Goal: Task Accomplishment & Management: Manage account settings

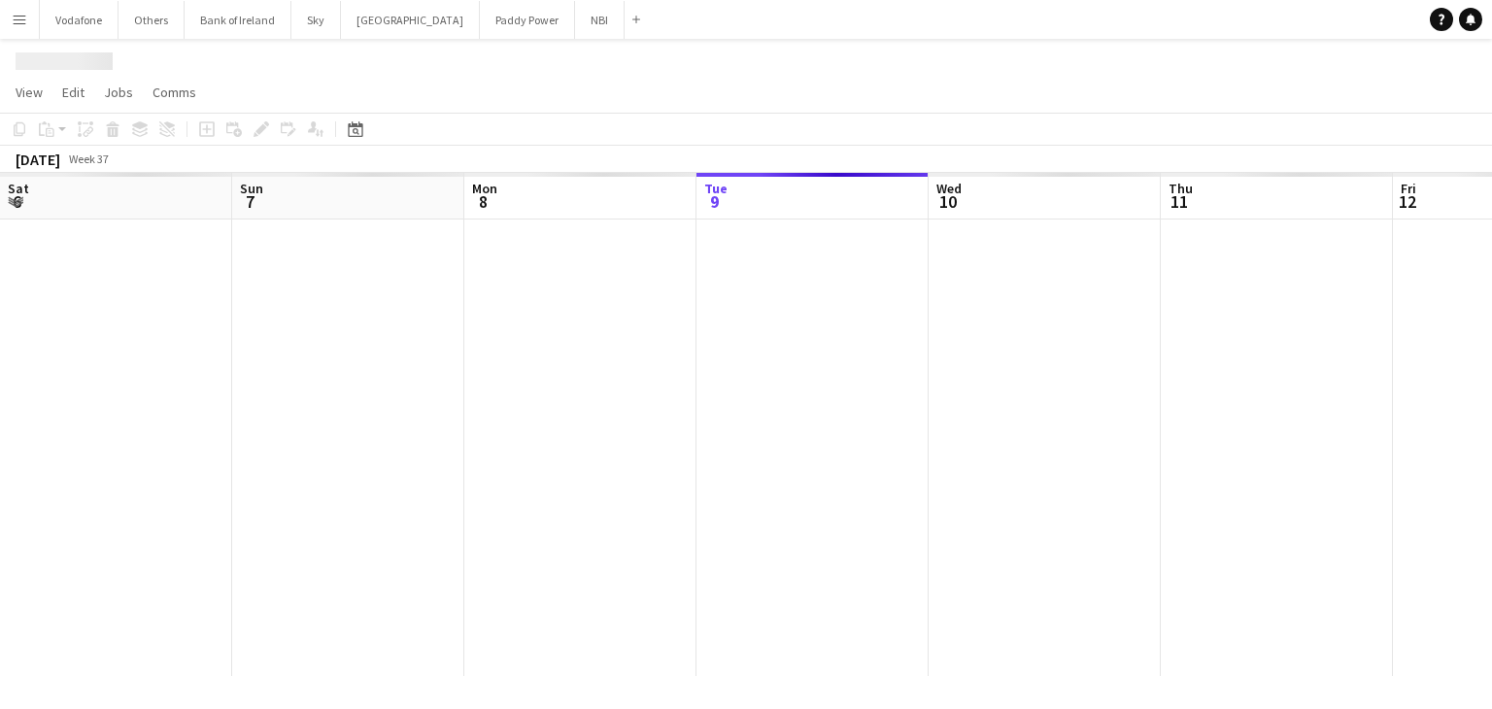
scroll to position [0, 464]
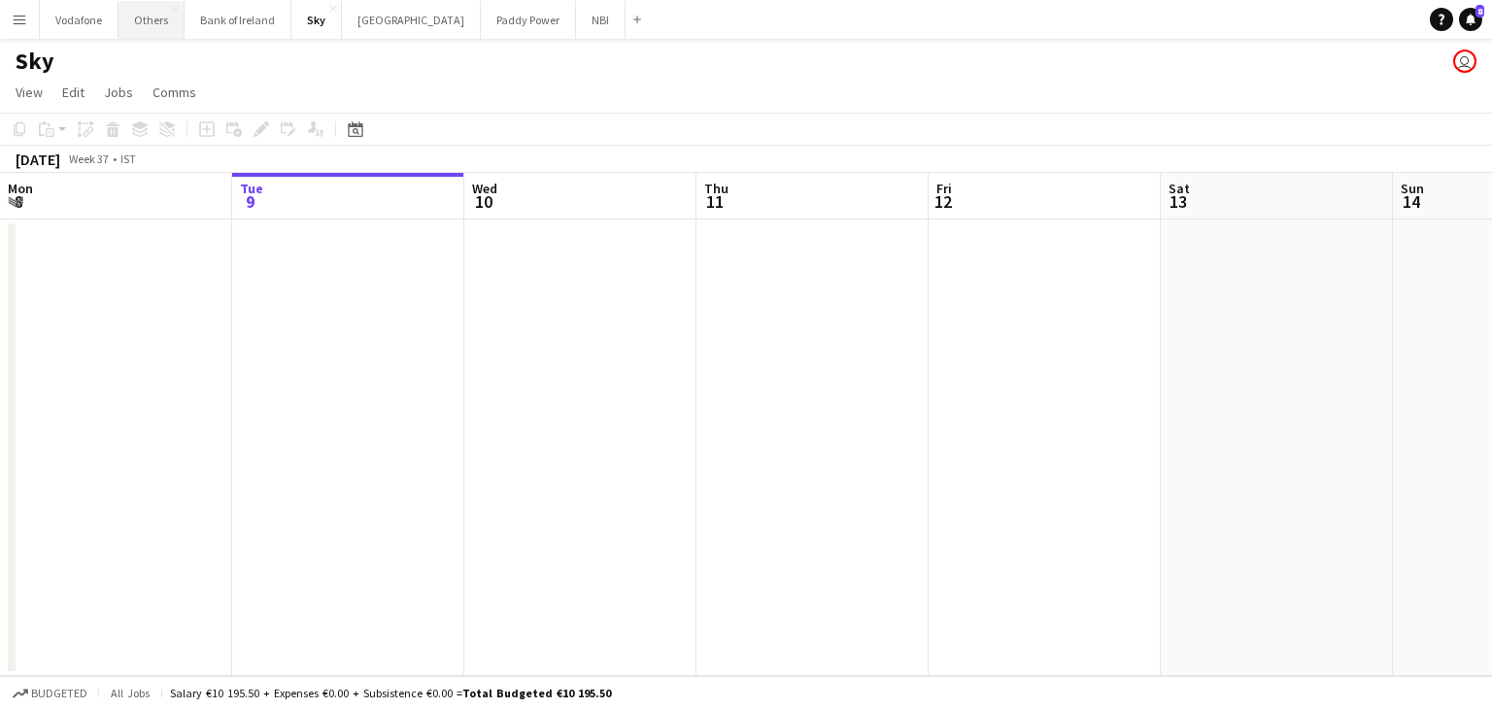
click at [125, 34] on button "Others Close" at bounding box center [151, 20] width 66 height 38
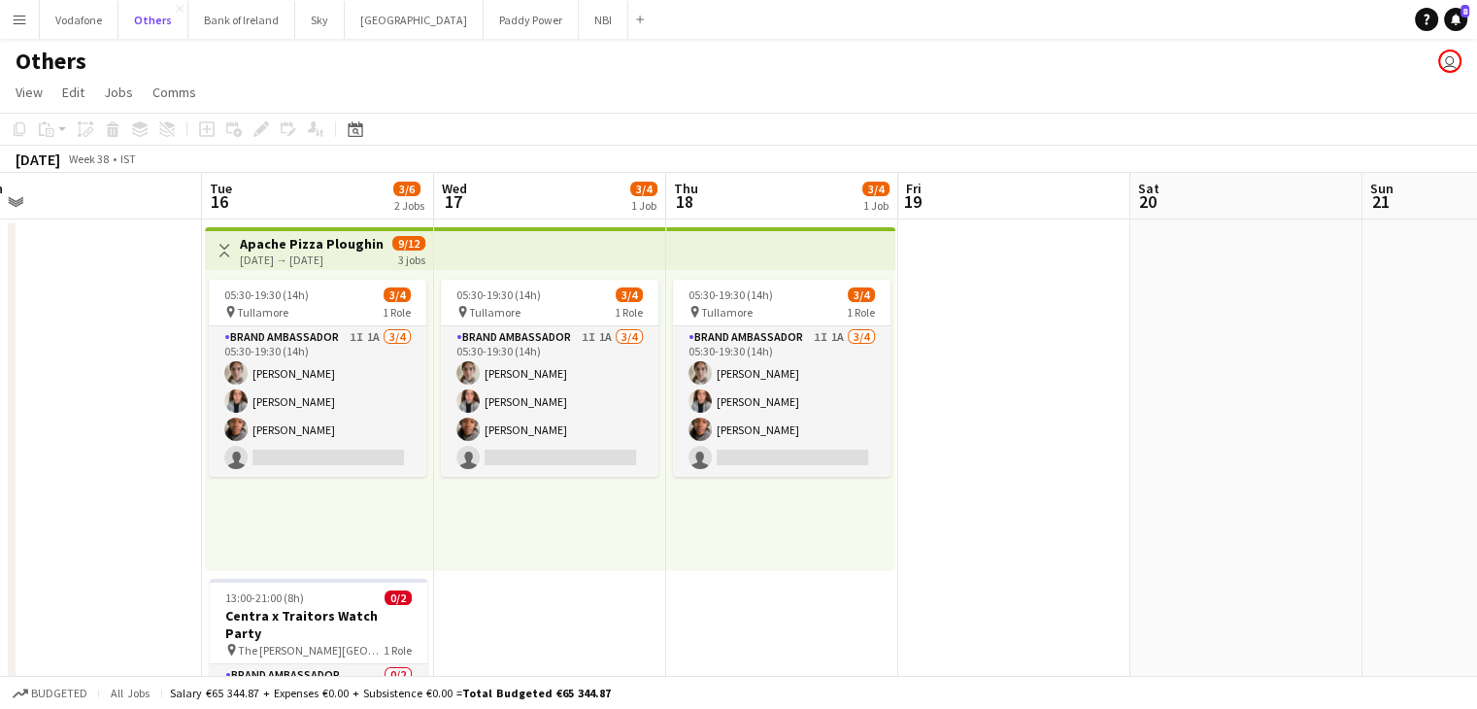
scroll to position [120, 0]
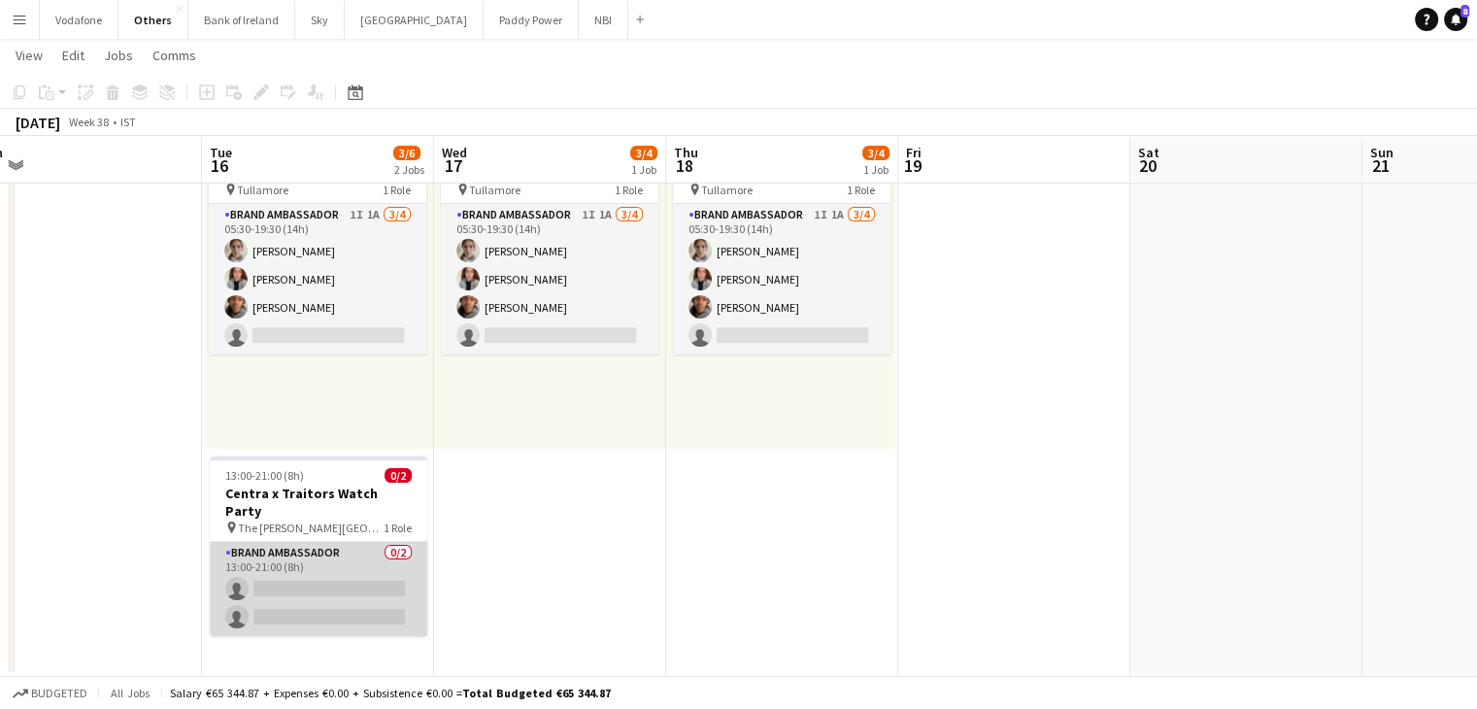
click at [346, 603] on app-card-role "Brand Ambassador 0/2 13:00-21:00 (8h) single-neutral-actions single-neutral-act…" at bounding box center [319, 589] width 218 height 94
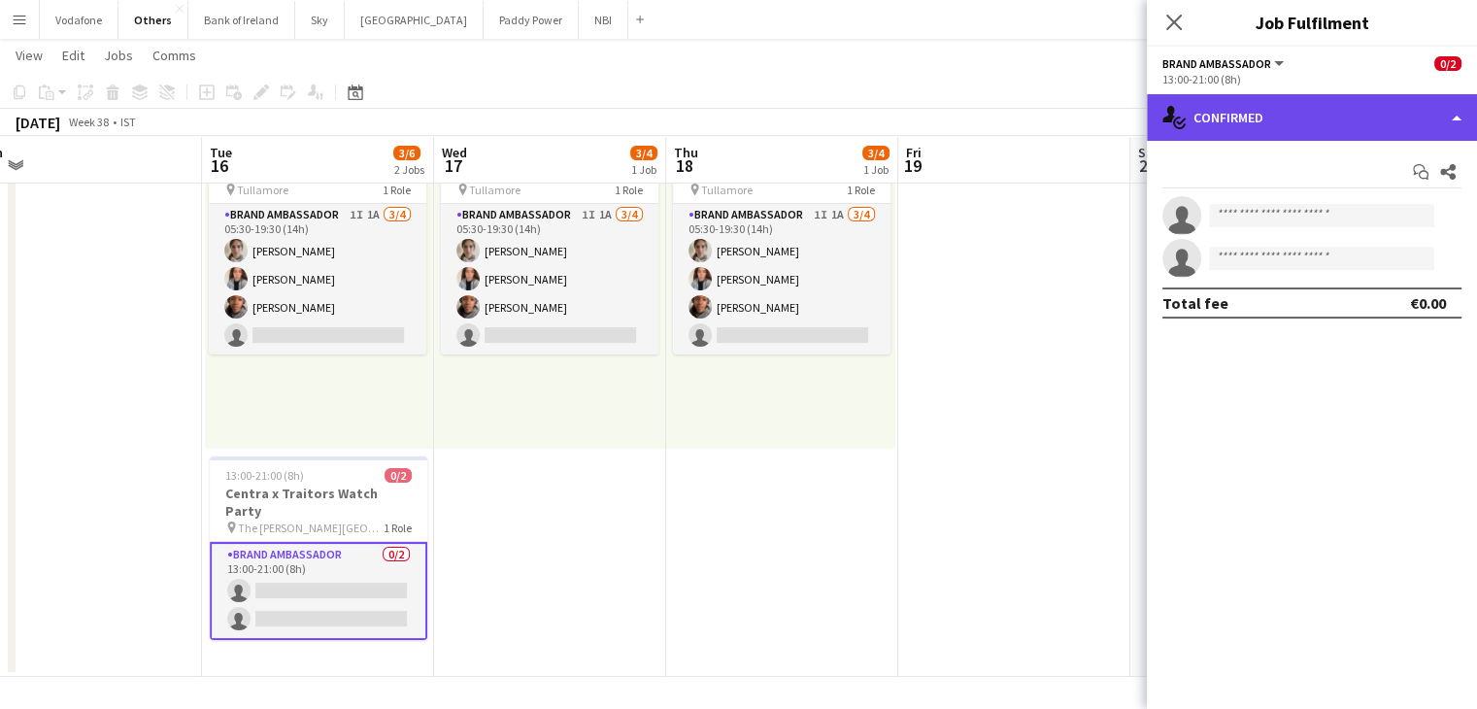
click at [1181, 123] on icon at bounding box center [1181, 121] width 10 height 7
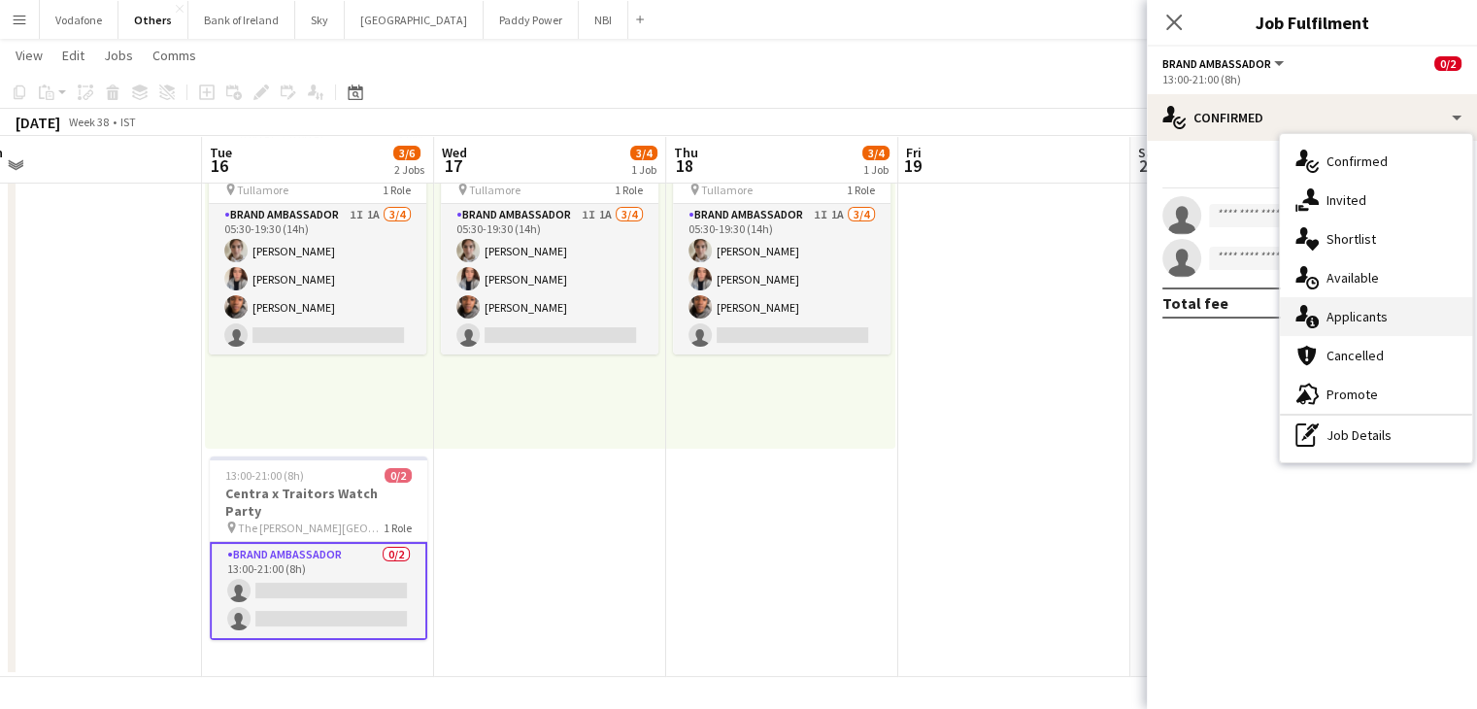
click at [1330, 309] on span "Applicants" at bounding box center [1357, 316] width 61 height 17
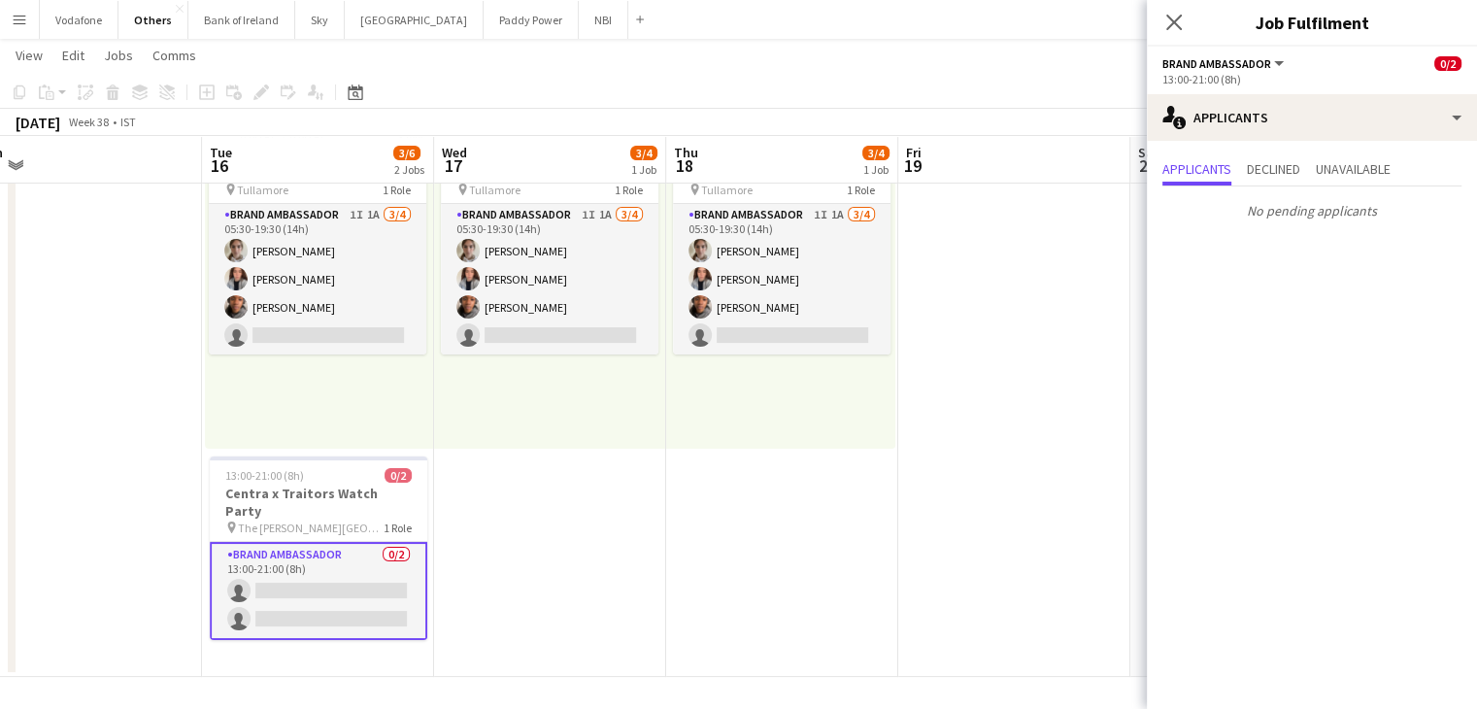
drag, startPoint x: 926, startPoint y: 584, endPoint x: 797, endPoint y: 580, distance: 129.2
click at [924, 583] on app-date-cell at bounding box center [1014, 387] width 232 height 580
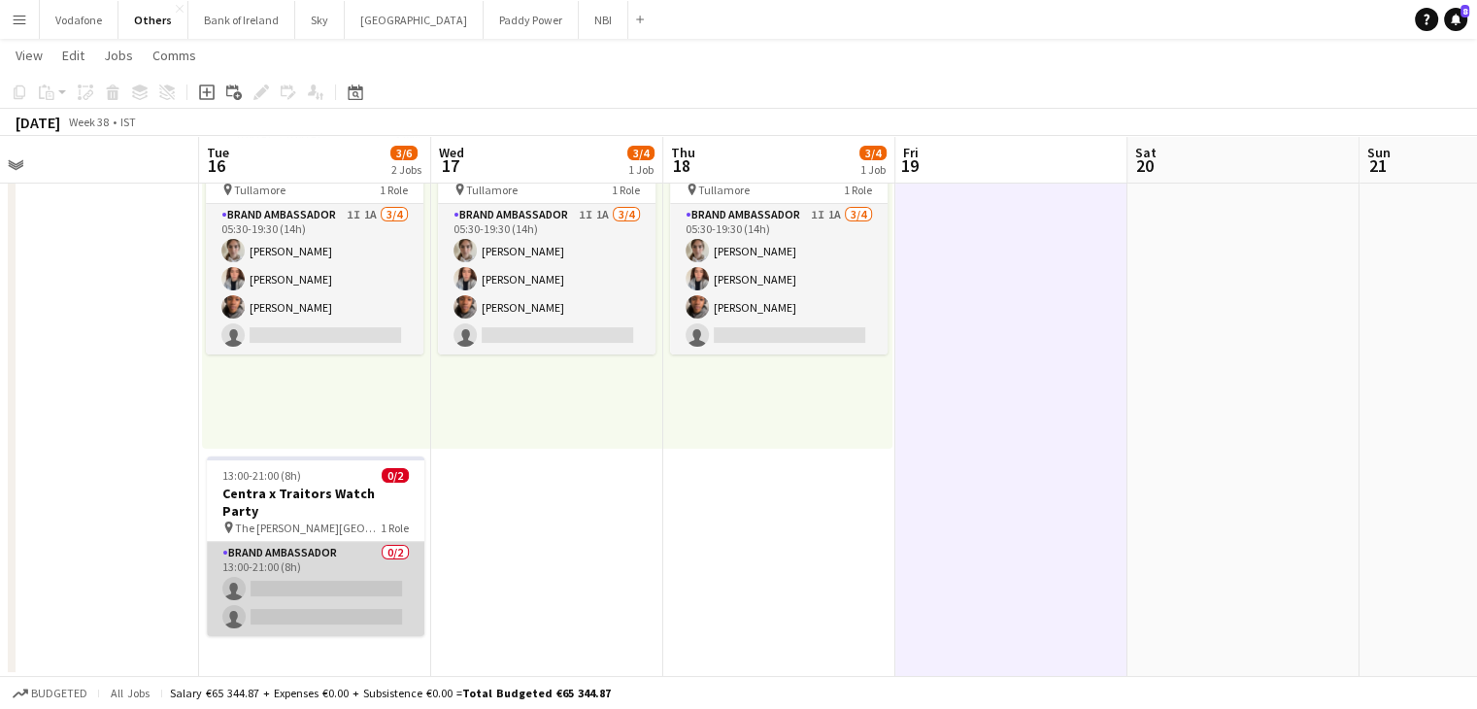
click at [320, 606] on app-card-role "Brand Ambassador 0/2 13:00-21:00 (8h) single-neutral-actions single-neutral-act…" at bounding box center [316, 589] width 218 height 94
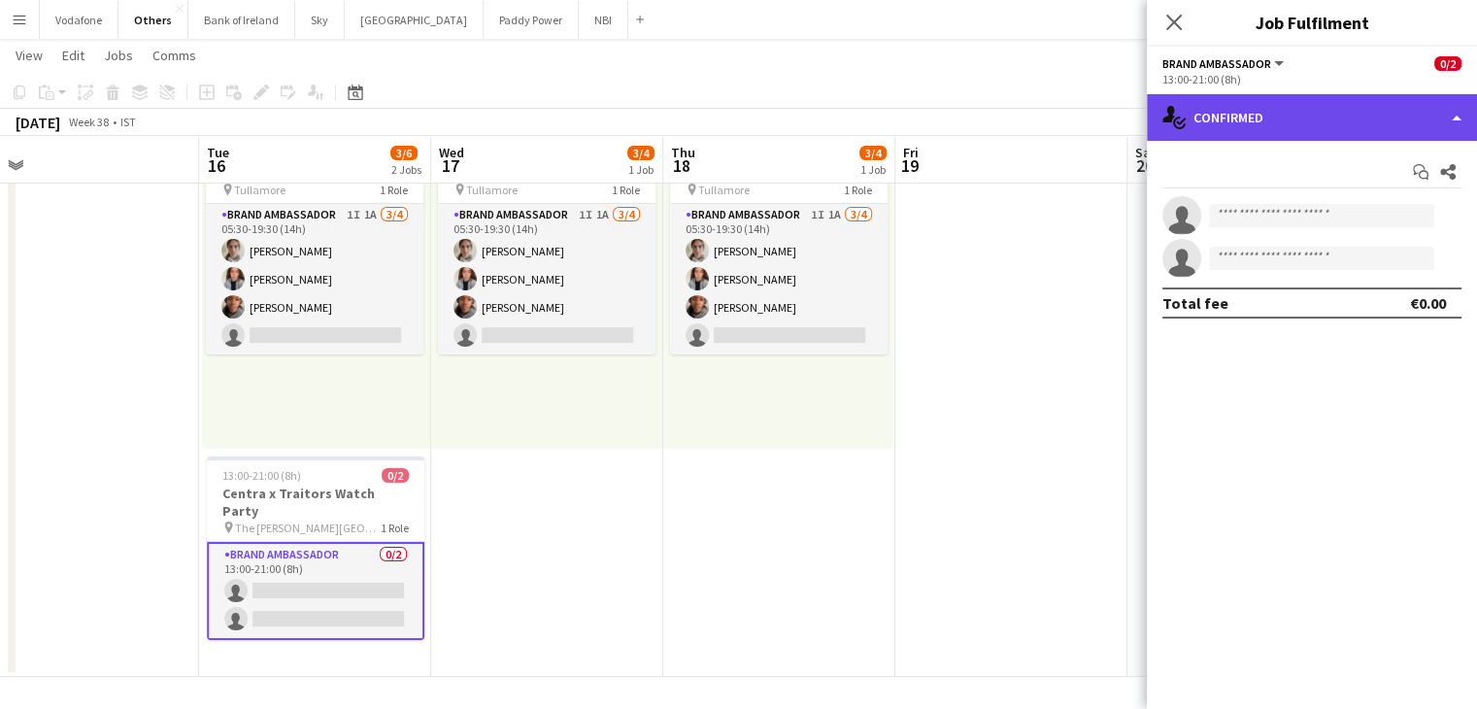
click at [1208, 118] on div "single-neutral-actions-check-2 Confirmed" at bounding box center [1312, 117] width 330 height 47
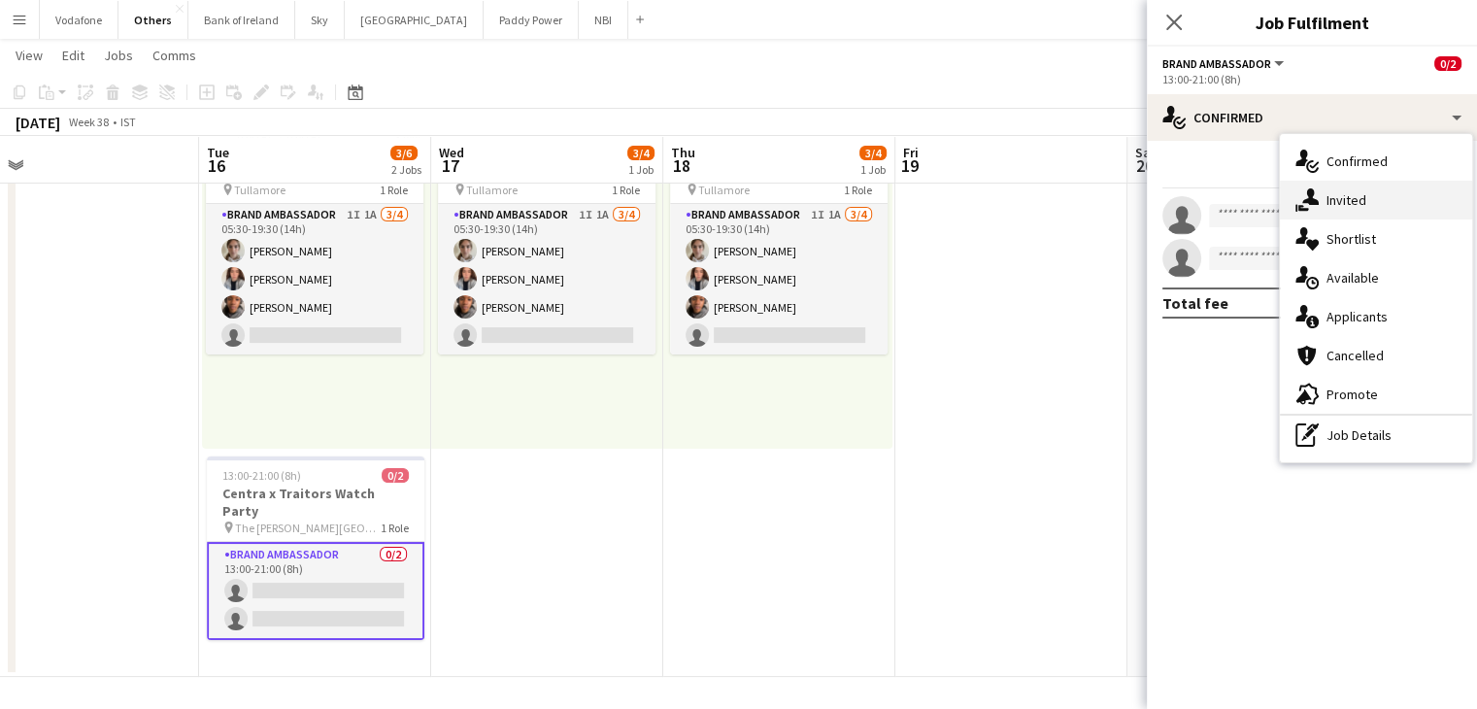
click at [1328, 195] on span "Invited" at bounding box center [1347, 199] width 40 height 17
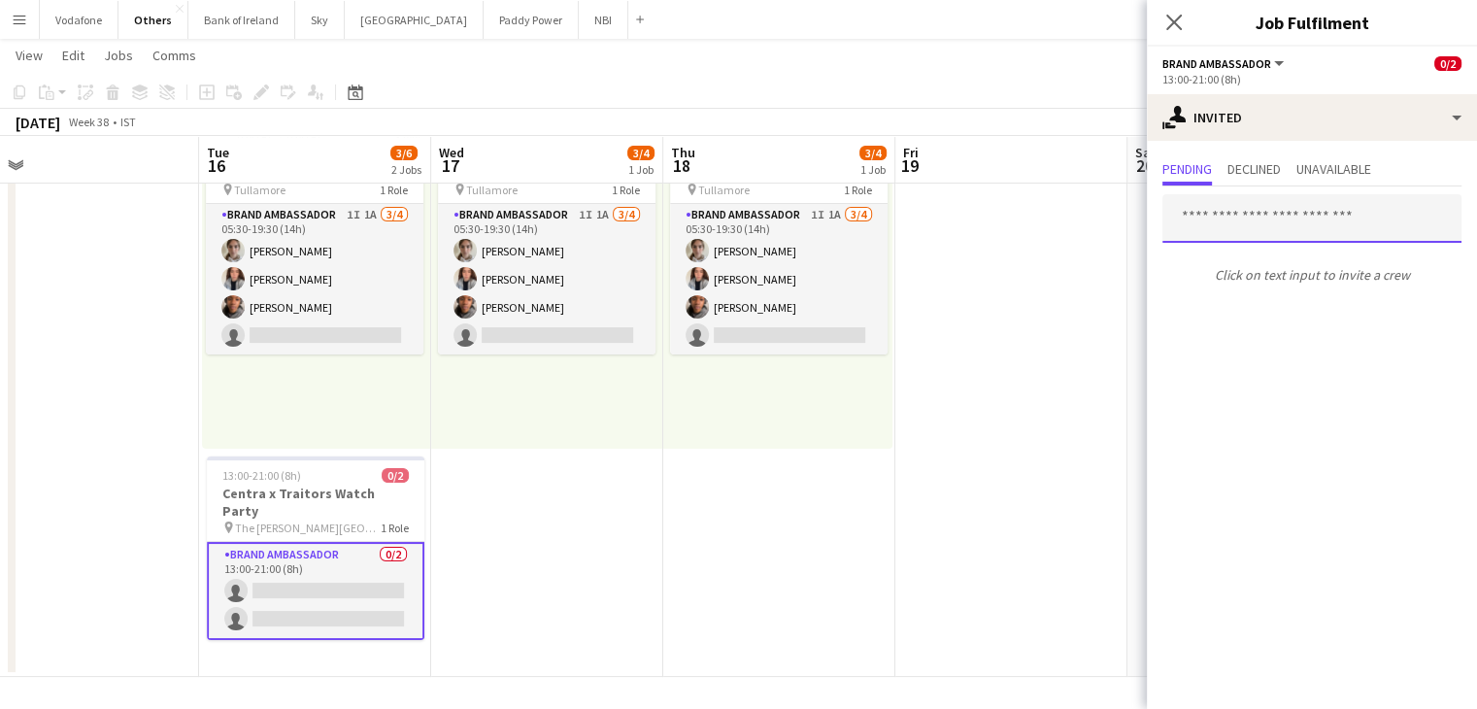
click at [1335, 218] on input "text" at bounding box center [1311, 218] width 299 height 49
type input "******"
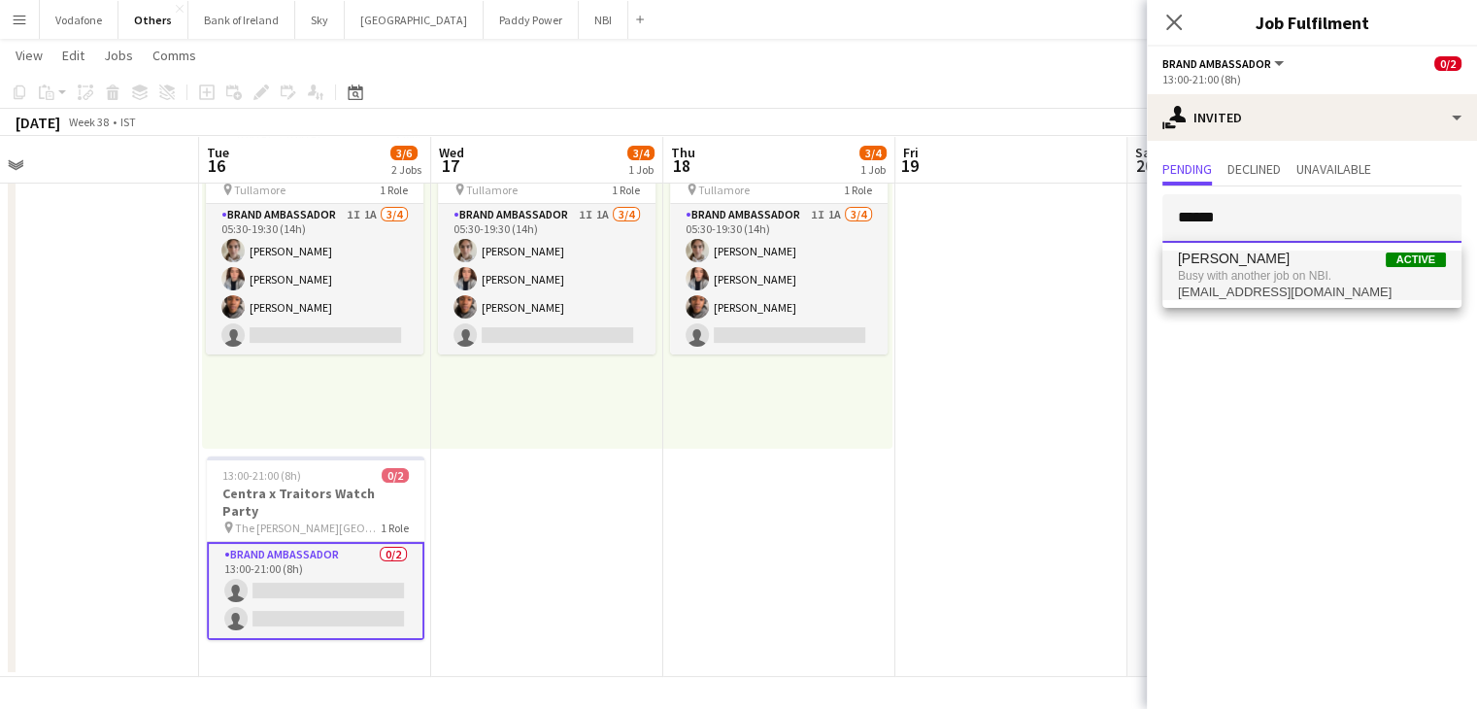
drag, startPoint x: 1328, startPoint y: 221, endPoint x: 1165, endPoint y: 296, distance: 179.5
click at [1165, 296] on body "Menu Boards Boards Boards All jobs Status Workforce Workforce My Workforce Recr…" at bounding box center [738, 295] width 1477 height 830
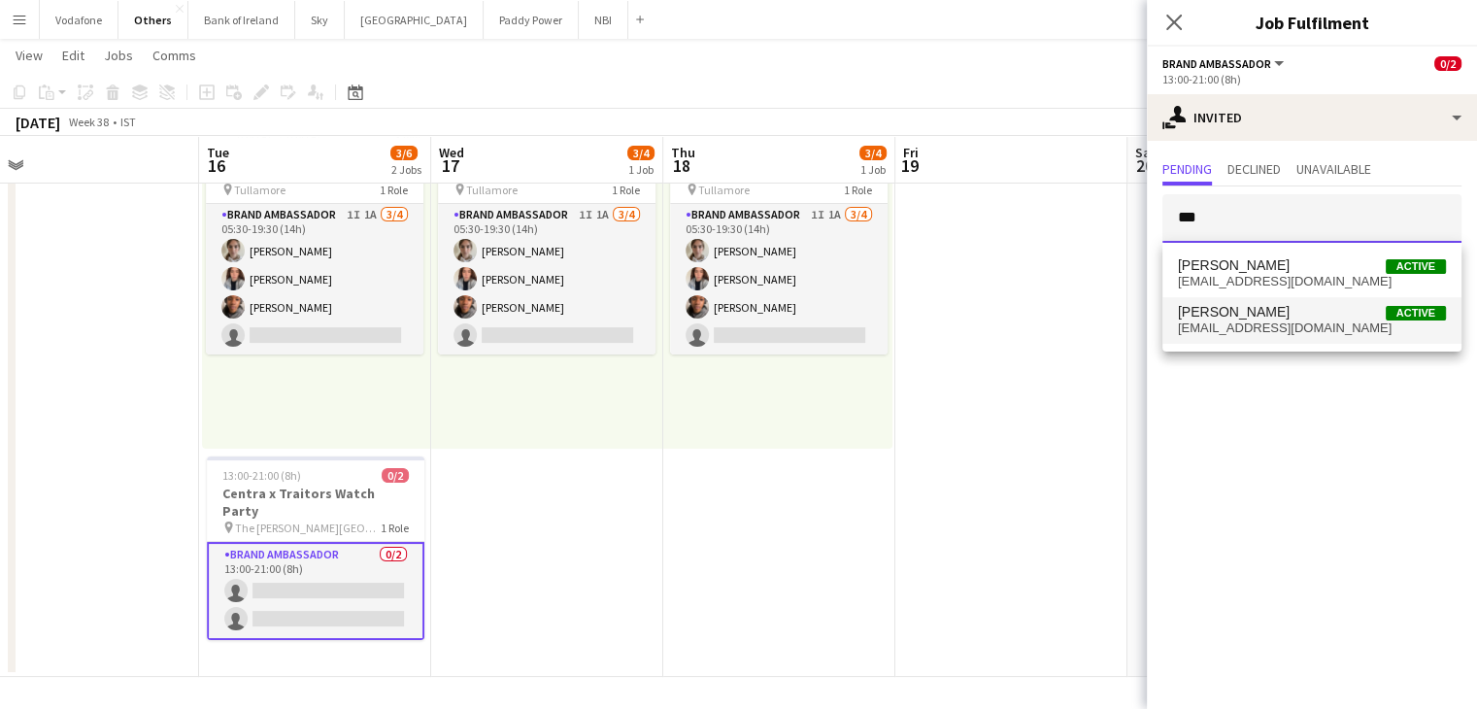
type input "***"
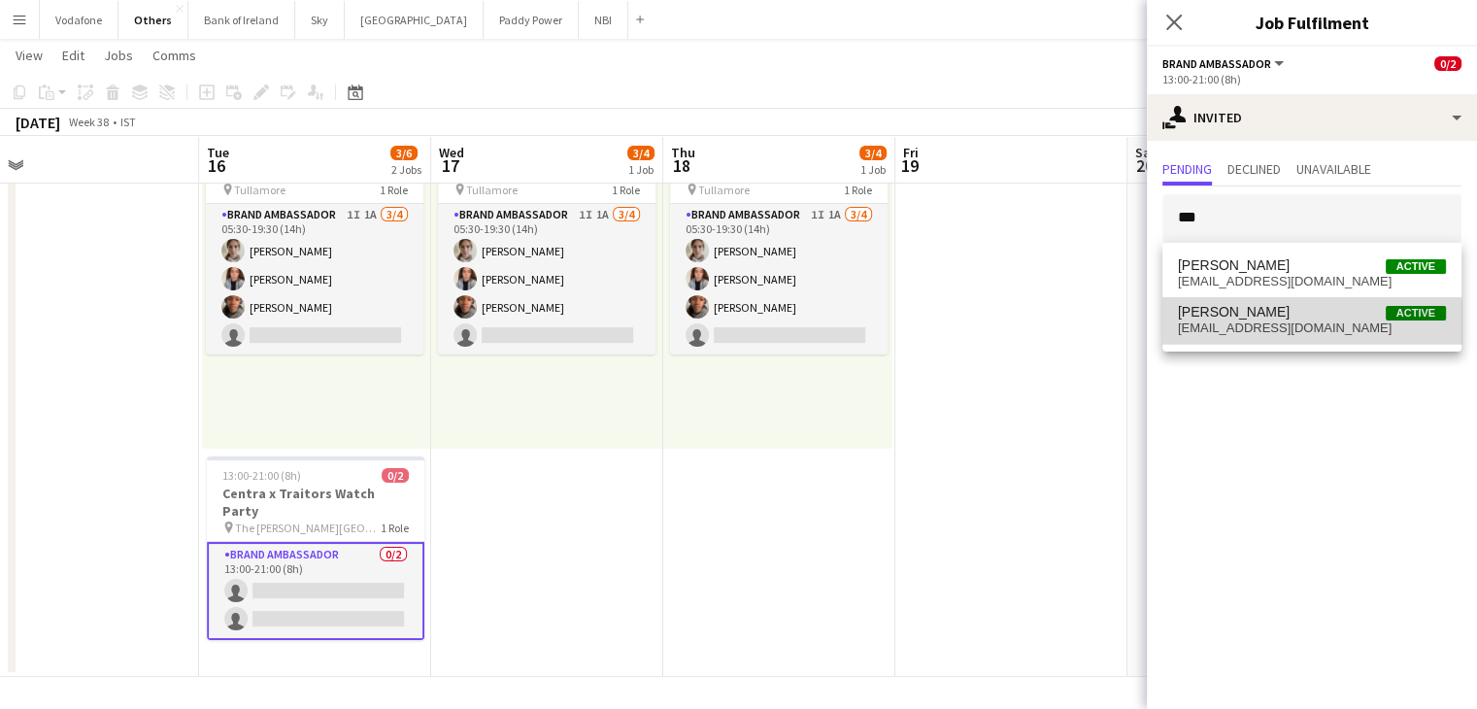
click at [1199, 328] on span "[EMAIL_ADDRESS][DOMAIN_NAME]" at bounding box center [1312, 328] width 268 height 16
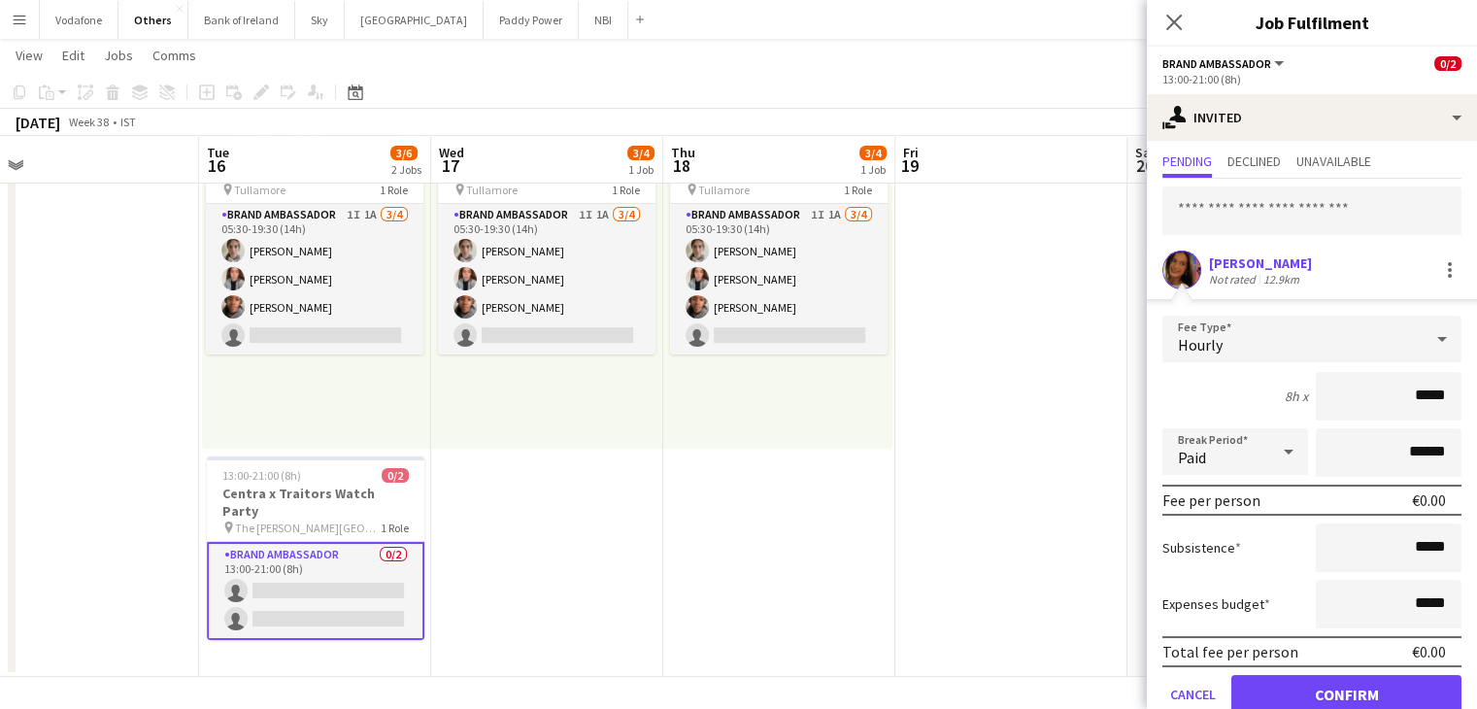
scroll to position [85, 0]
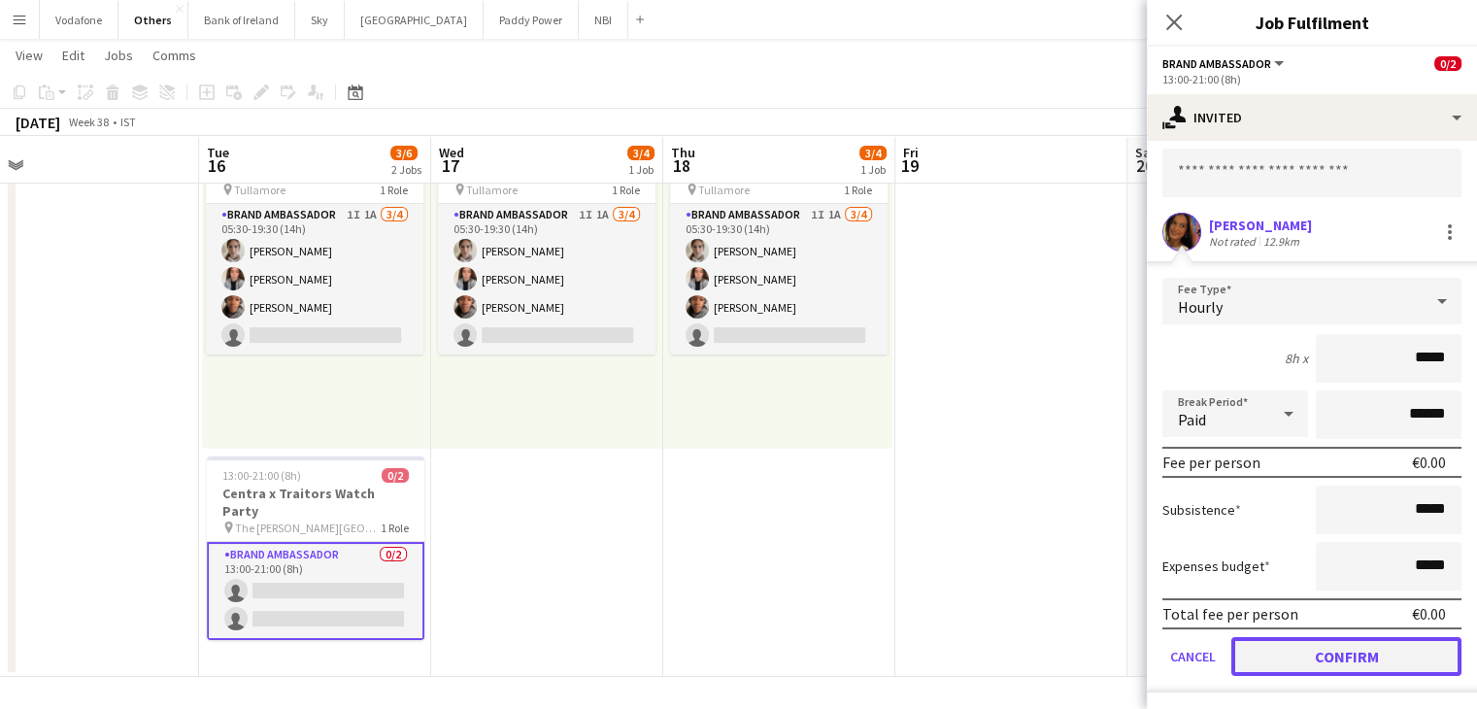
click at [1388, 661] on button "Confirm" at bounding box center [1346, 656] width 230 height 39
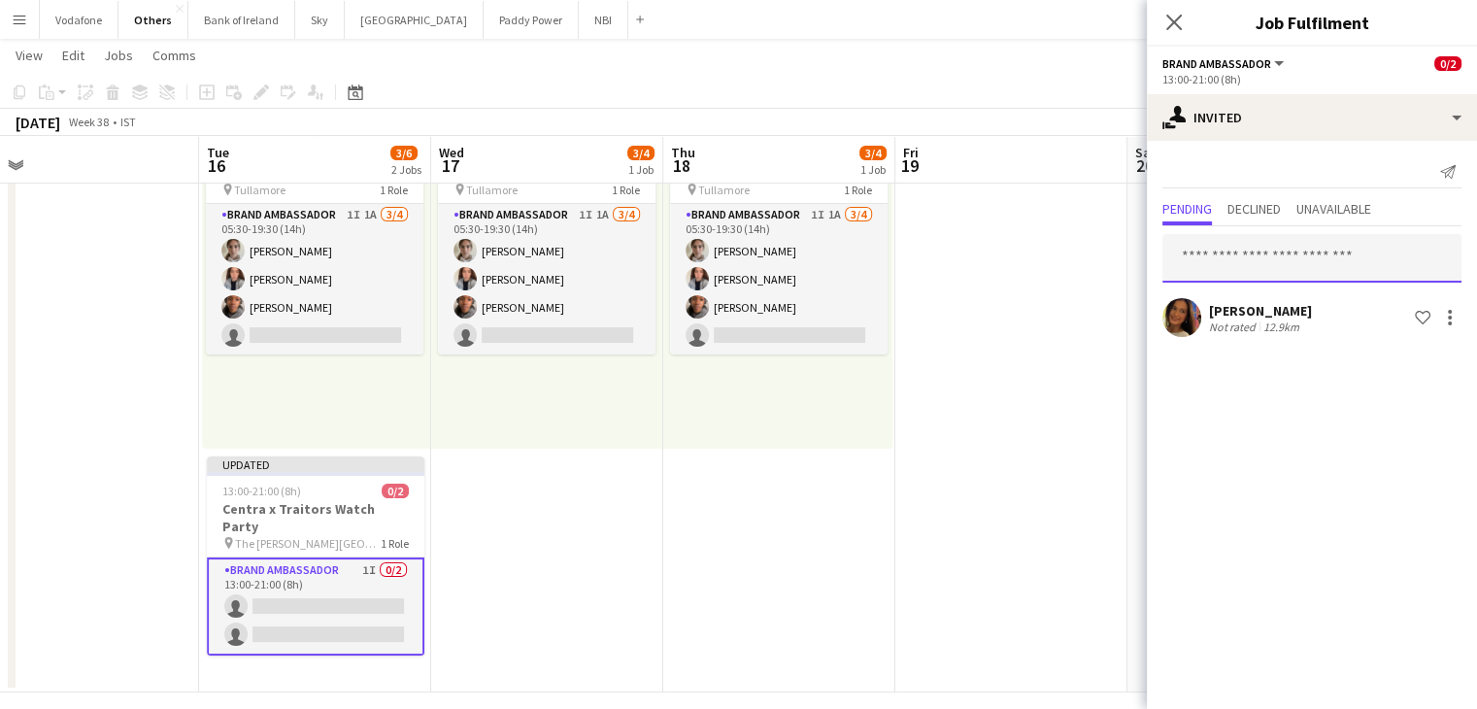
click at [1284, 262] on input "text" at bounding box center [1311, 258] width 299 height 49
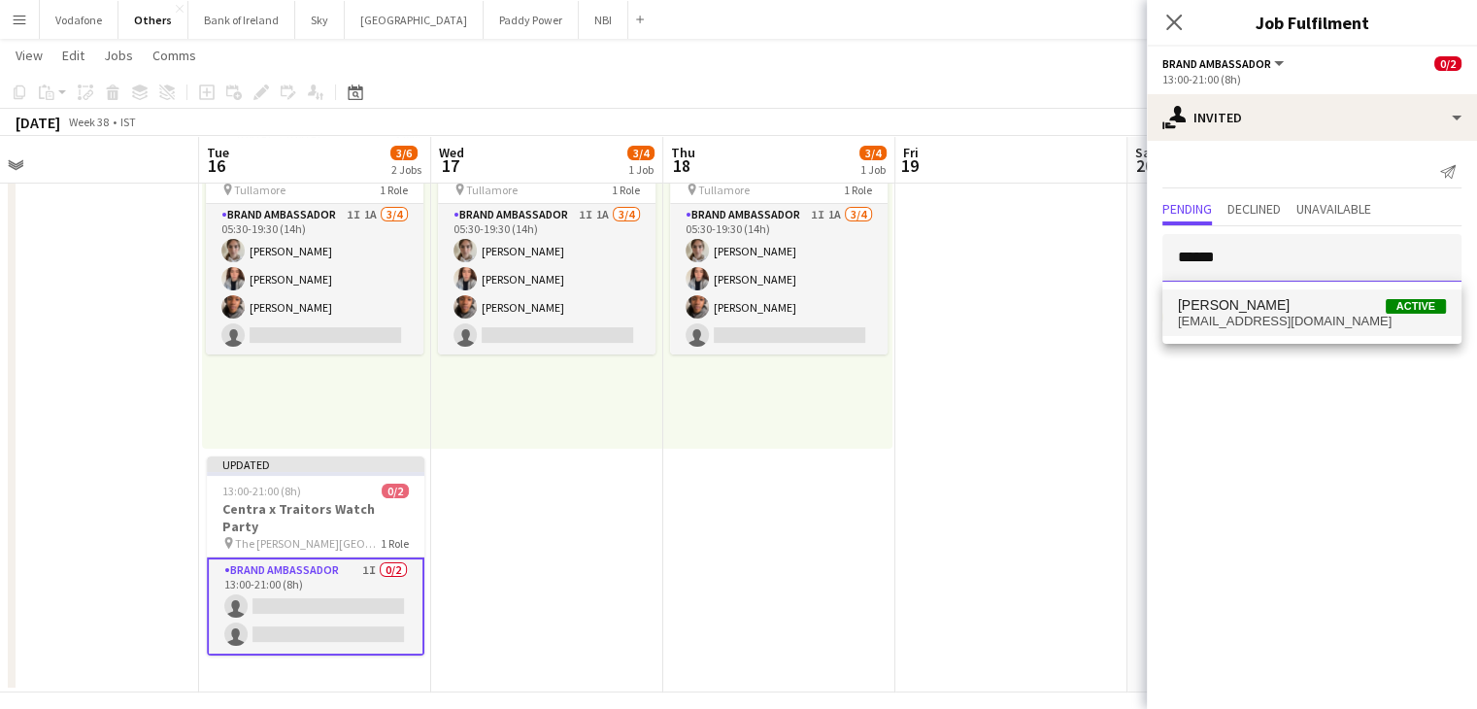
type input "******"
click at [1290, 323] on span "[EMAIL_ADDRESS][DOMAIN_NAME]" at bounding box center [1312, 322] width 268 height 16
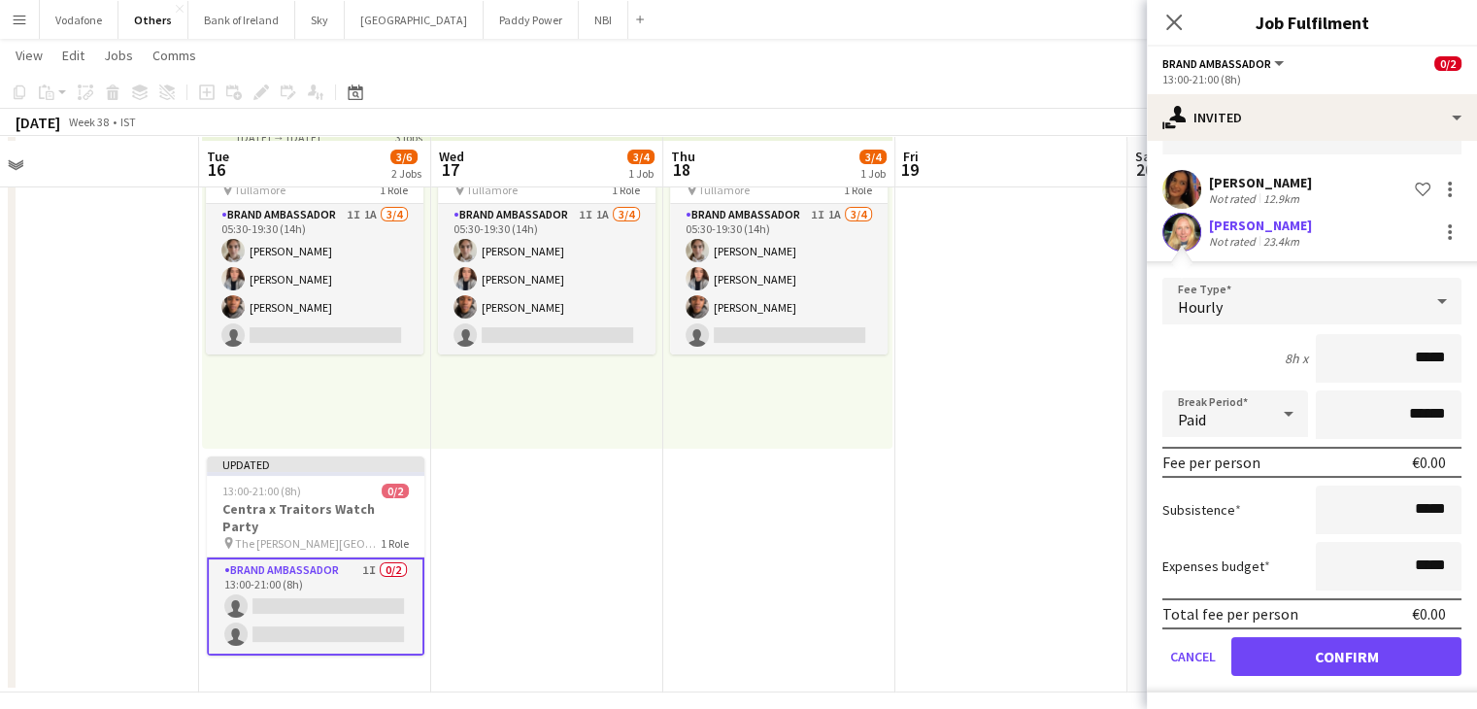
scroll to position [136, 0]
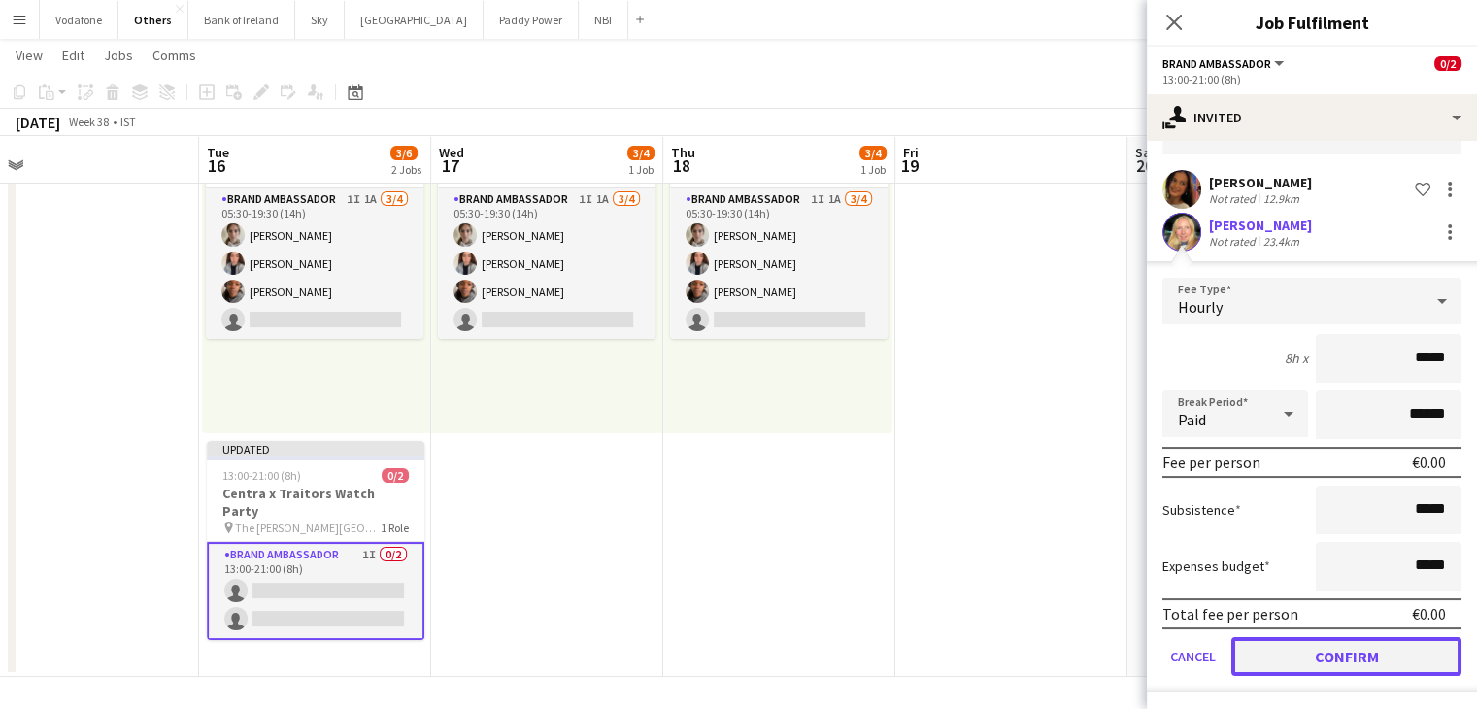
click at [1351, 664] on button "Confirm" at bounding box center [1346, 656] width 230 height 39
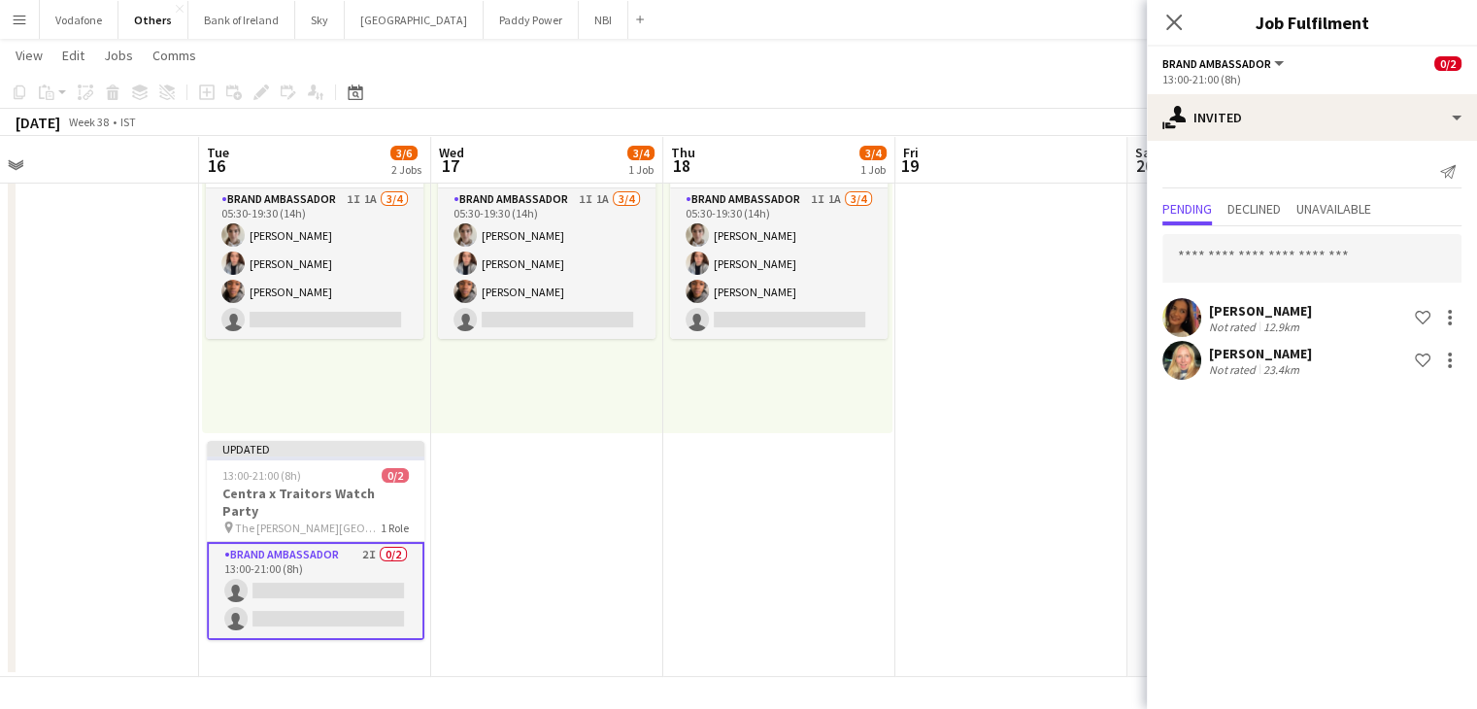
scroll to position [0, 0]
click at [1193, 319] on app-user-avatar at bounding box center [1181, 317] width 39 height 39
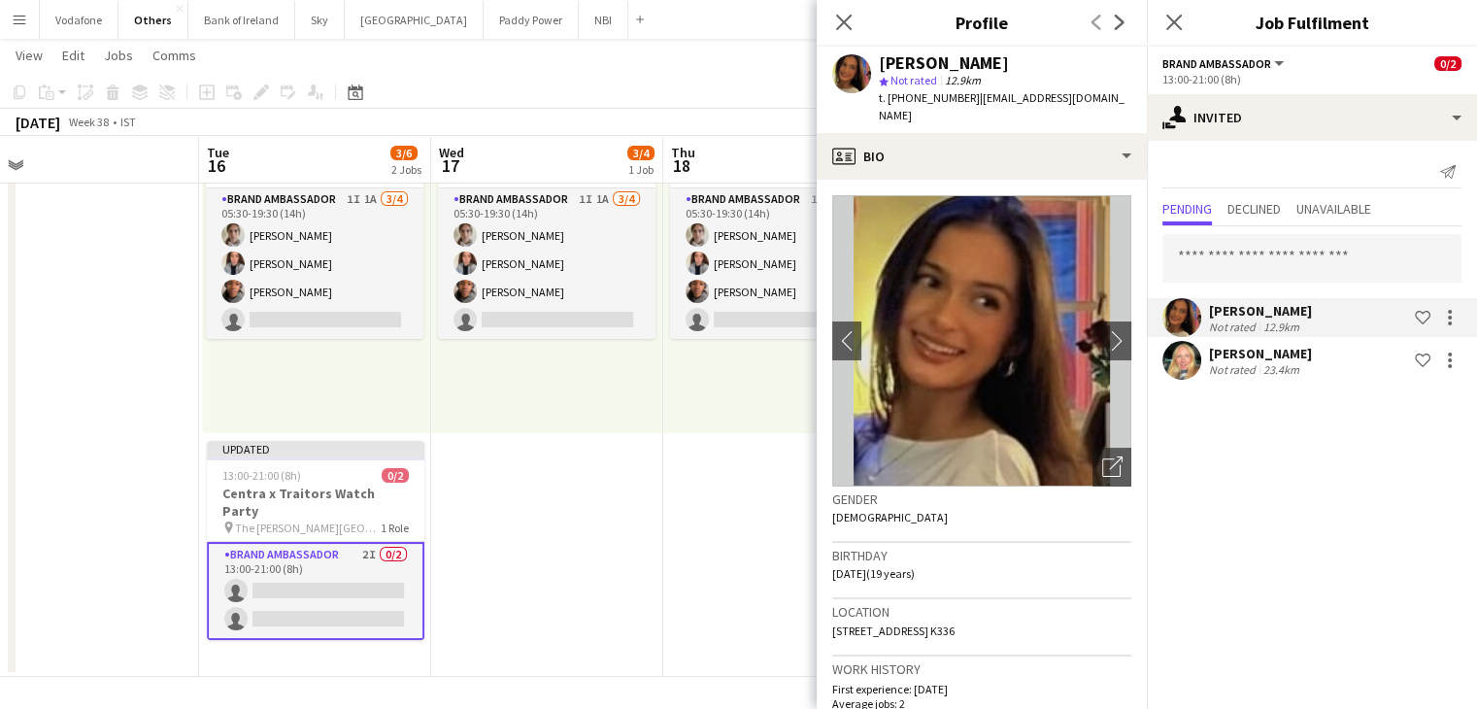
click at [1195, 353] on app-user-avatar at bounding box center [1181, 360] width 39 height 39
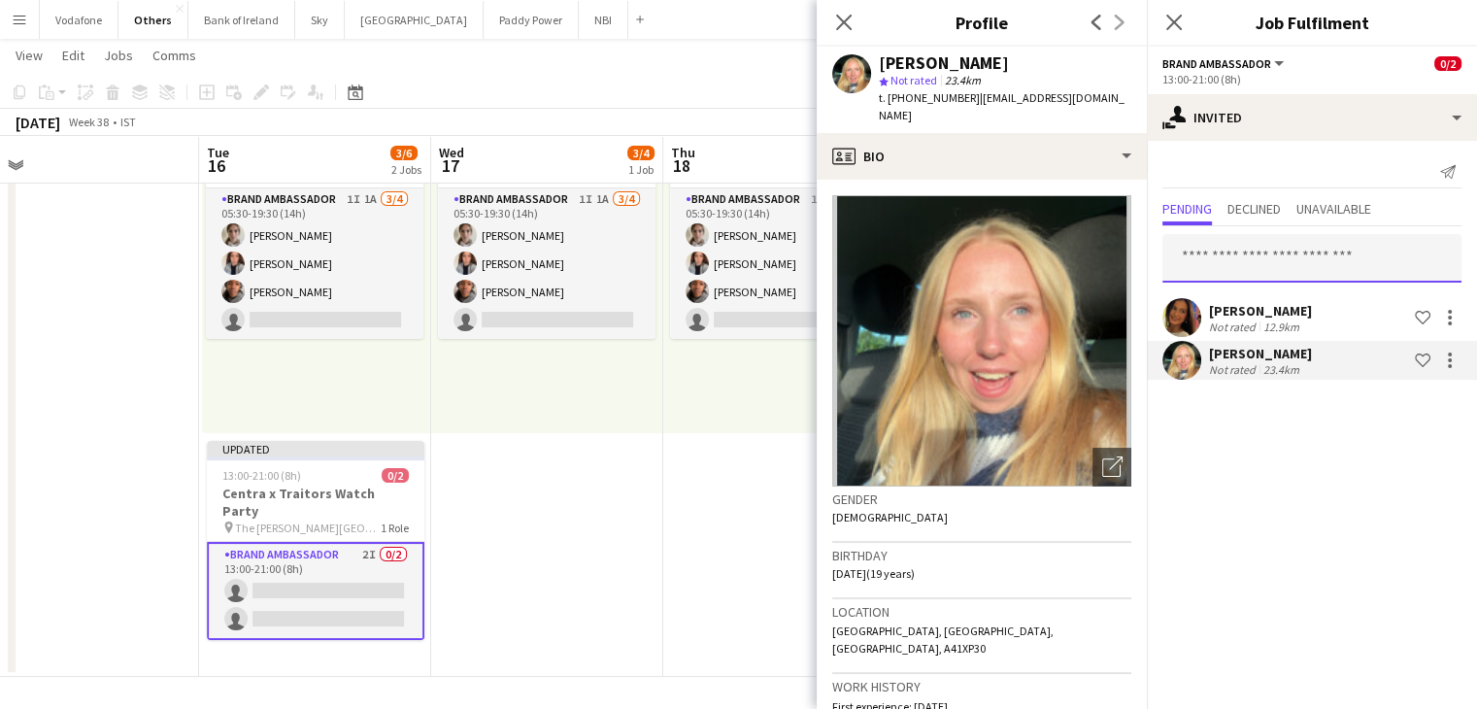
click at [1224, 263] on input "text" at bounding box center [1311, 258] width 299 height 49
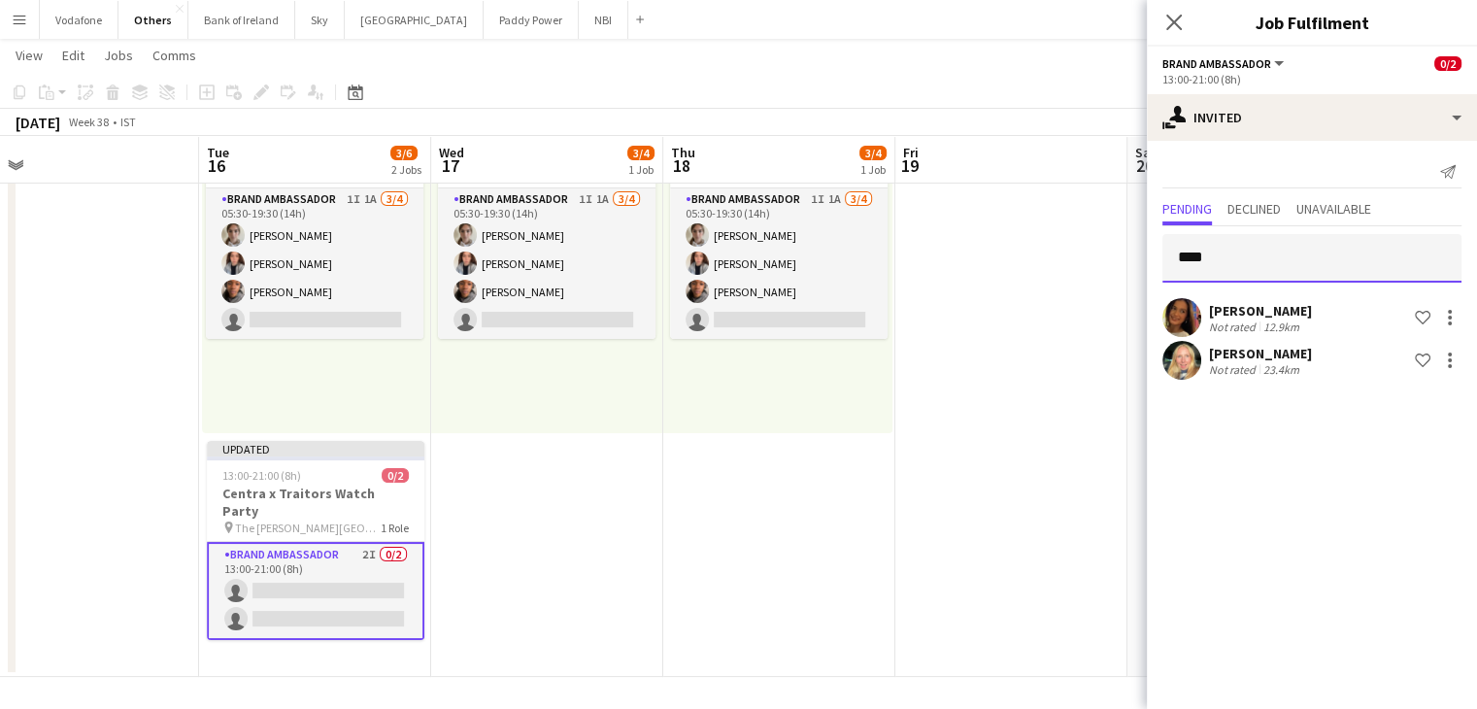
type input "*****"
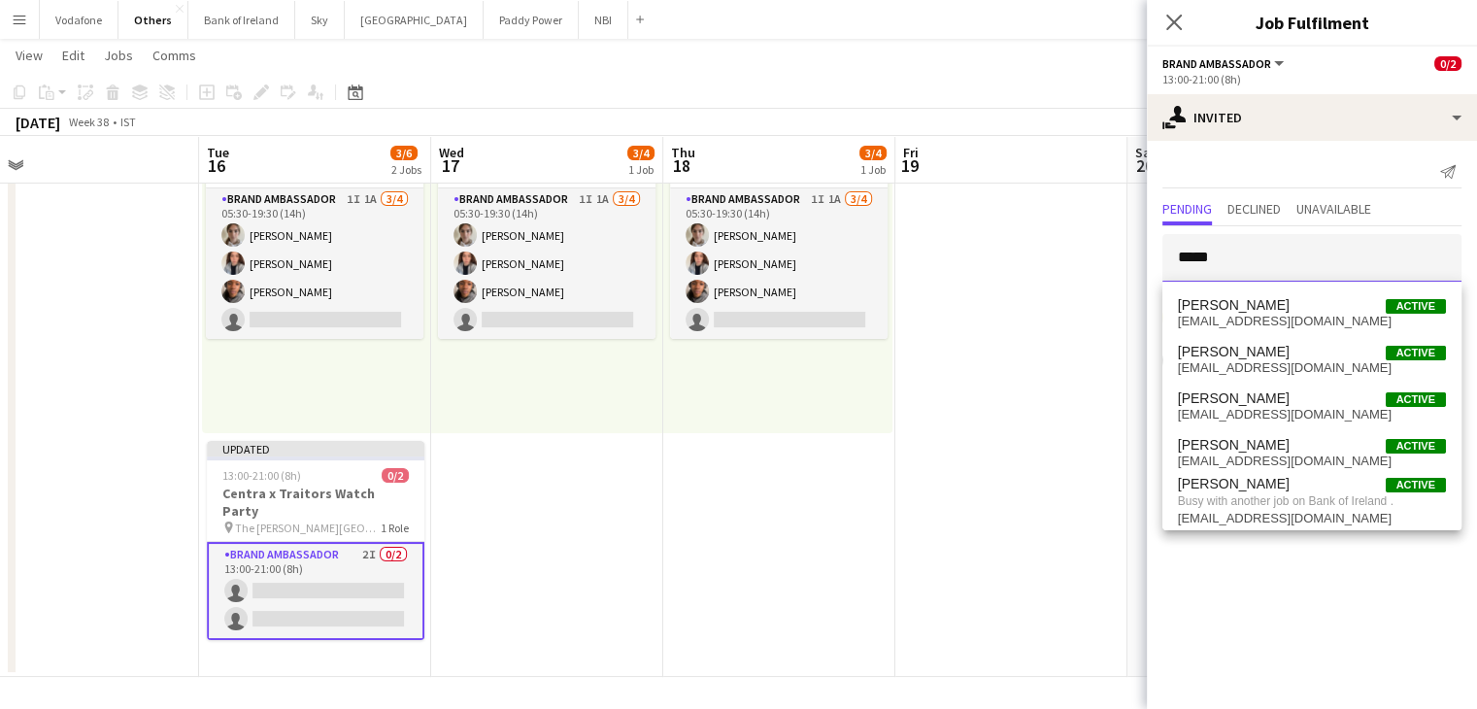
drag, startPoint x: 1216, startPoint y: 262, endPoint x: 1111, endPoint y: 280, distance: 106.3
click at [1111, 280] on body "Menu Boards Boards Boards All jobs Status Workforce Workforce My Workforce Recr…" at bounding box center [738, 287] width 1477 height 846
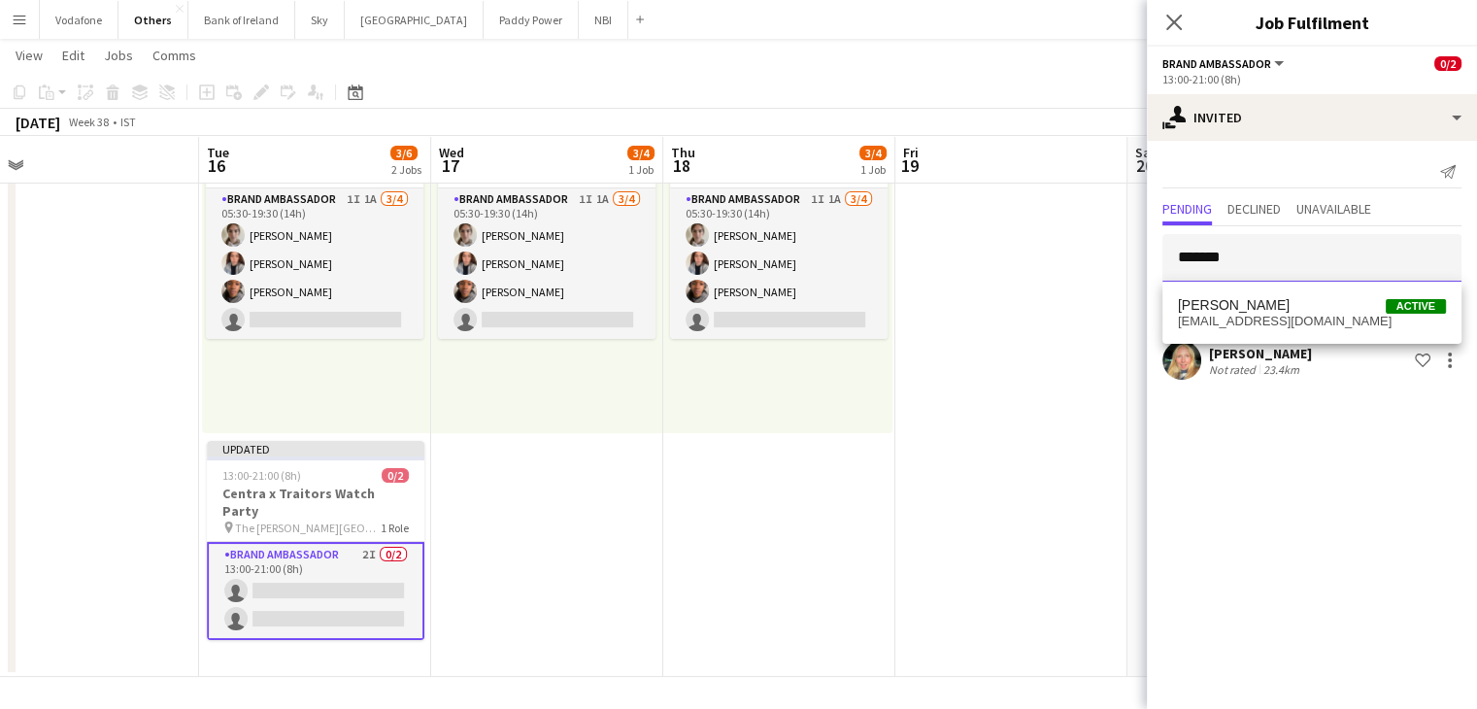
type input "*******"
click at [1288, 287] on div "[PERSON_NAME] Active [EMAIL_ADDRESS][DOMAIN_NAME]" at bounding box center [1311, 313] width 299 height 62
click at [1289, 297] on span "[PERSON_NAME] Active" at bounding box center [1312, 305] width 268 height 17
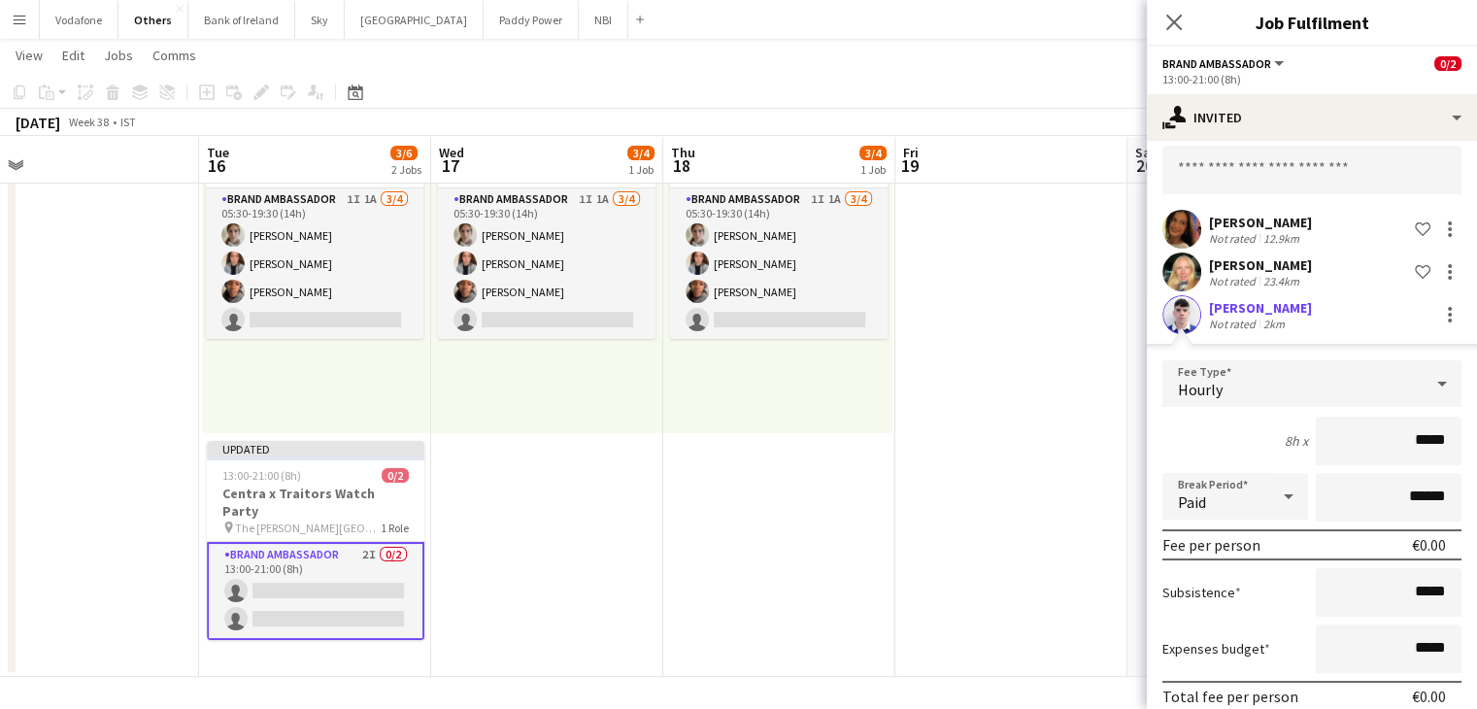
scroll to position [171, 0]
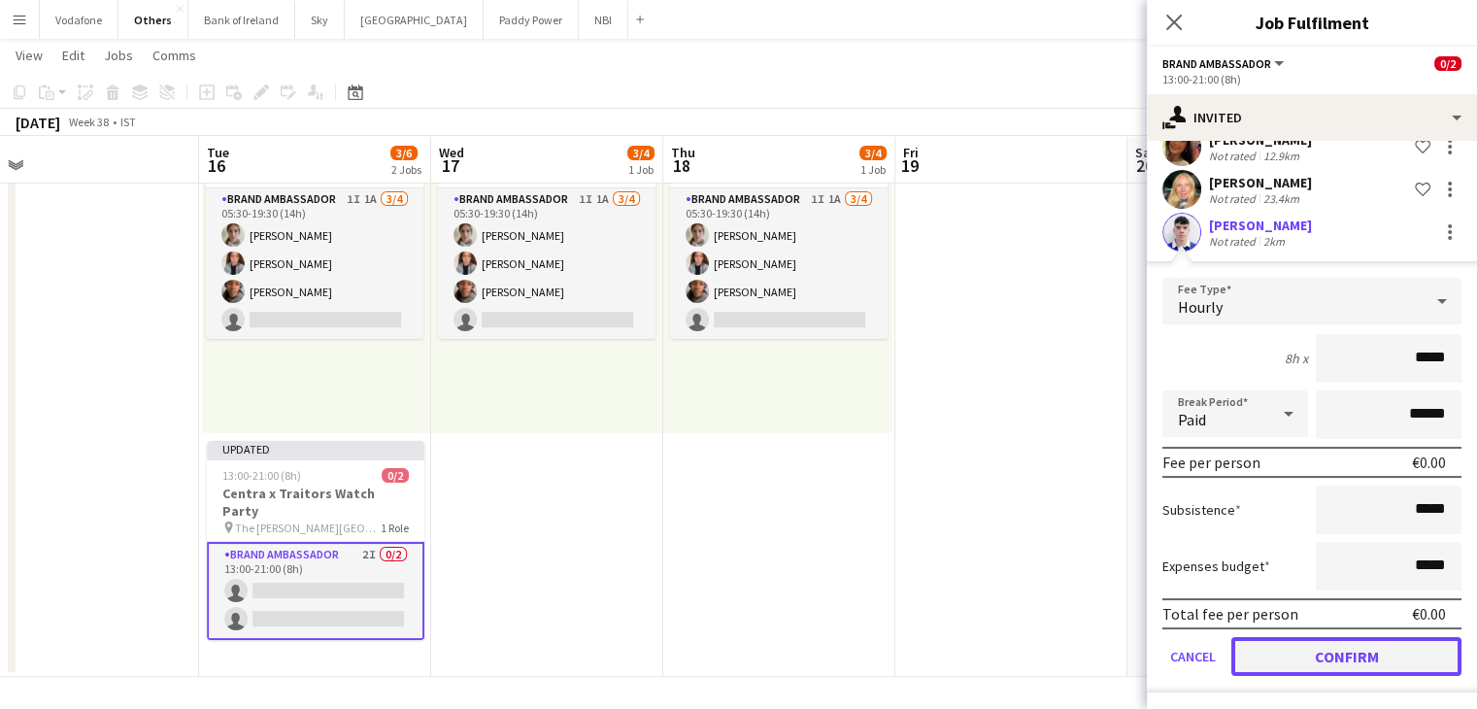
click at [1391, 654] on button "Confirm" at bounding box center [1346, 656] width 230 height 39
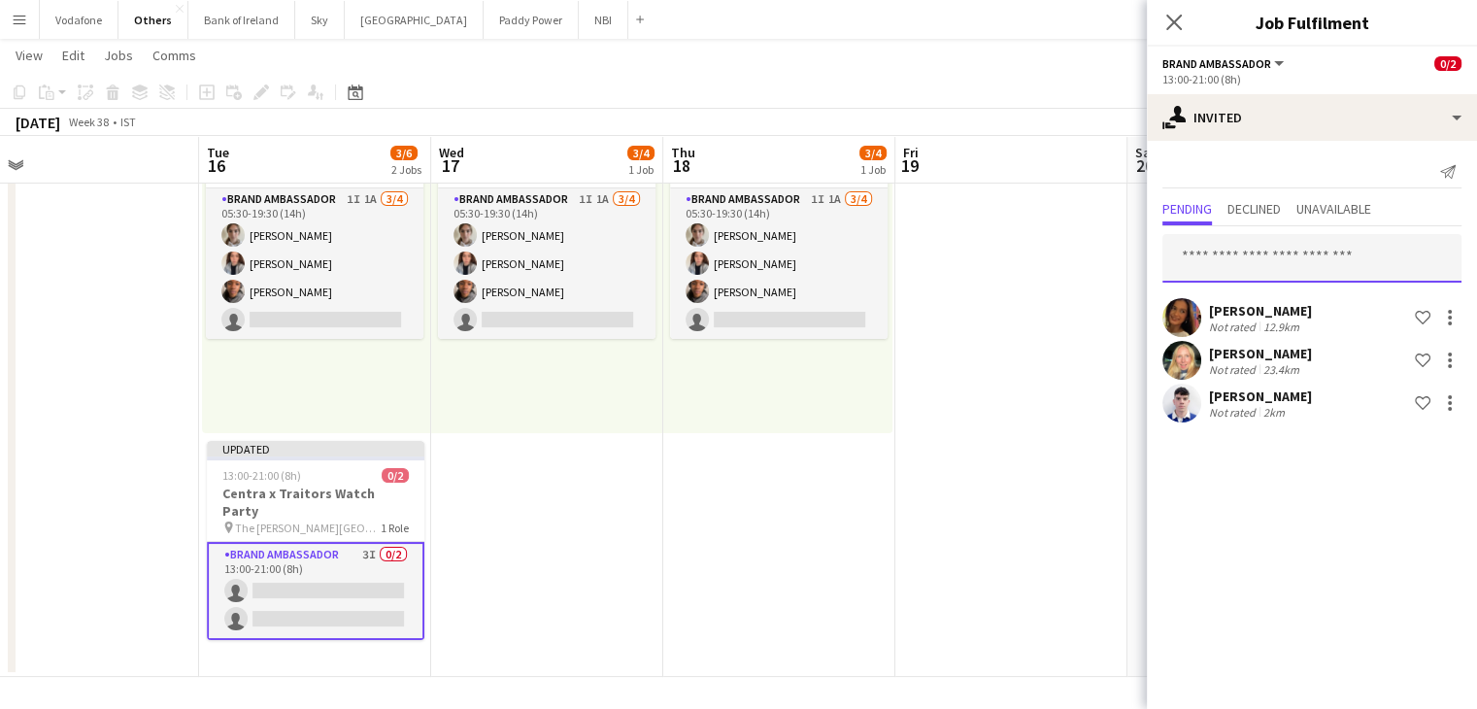
click at [1257, 272] on input "text" at bounding box center [1311, 258] width 299 height 49
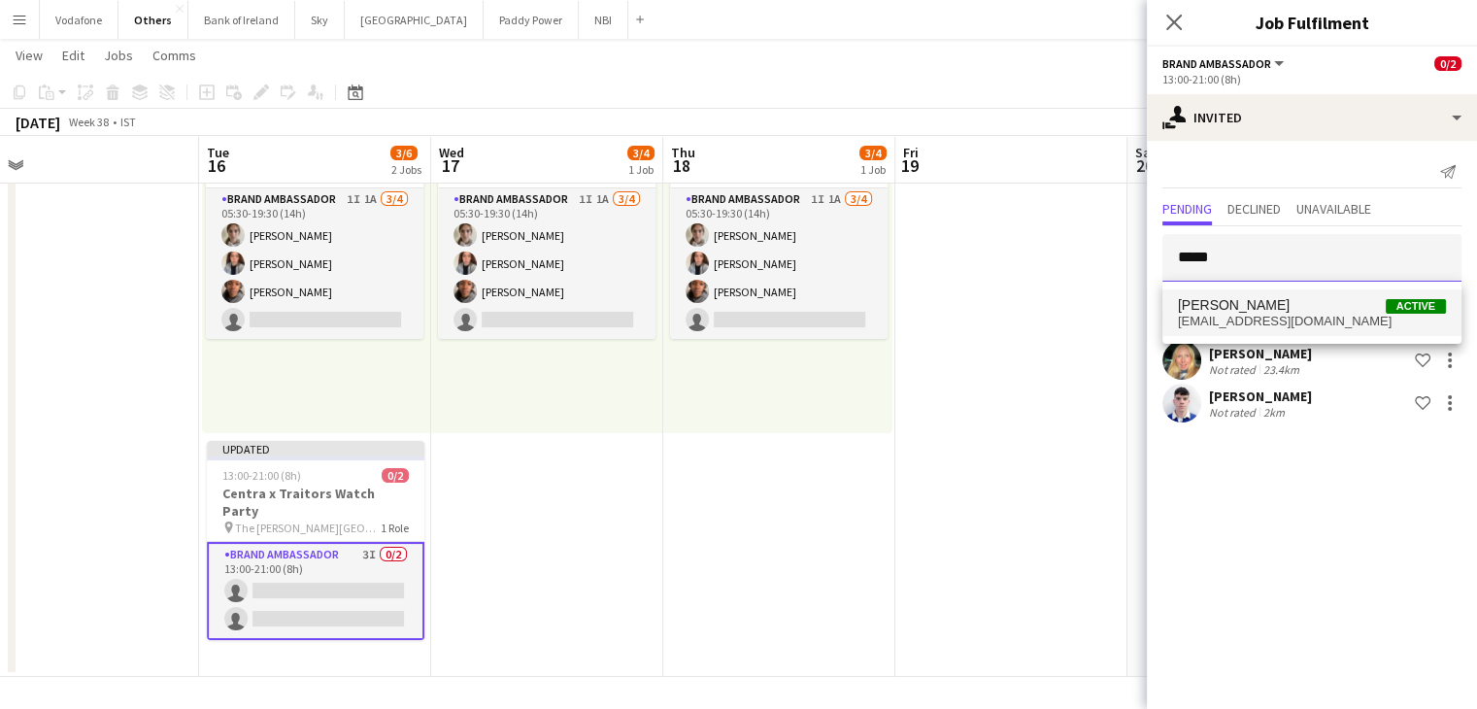
type input "*****"
click at [1258, 303] on span "[PERSON_NAME]" at bounding box center [1234, 305] width 112 height 17
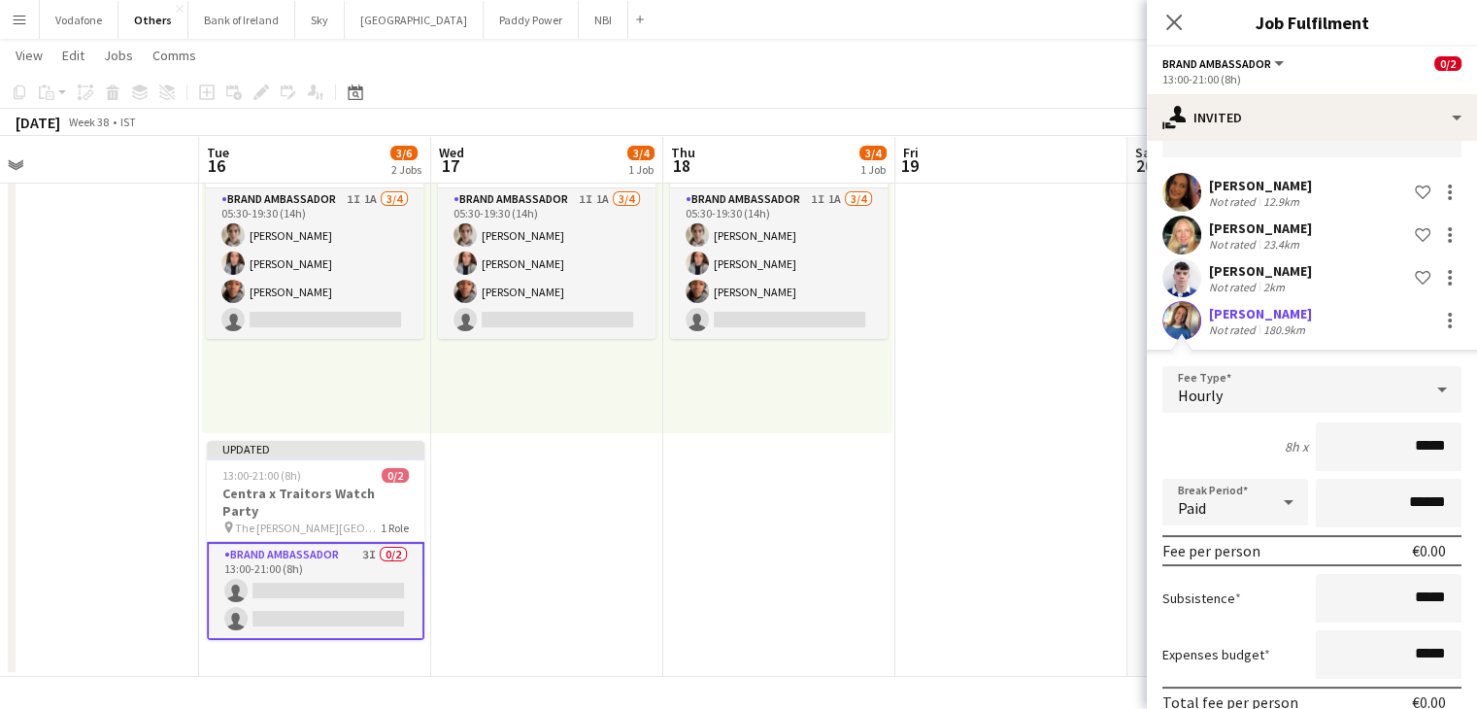
scroll to position [214, 0]
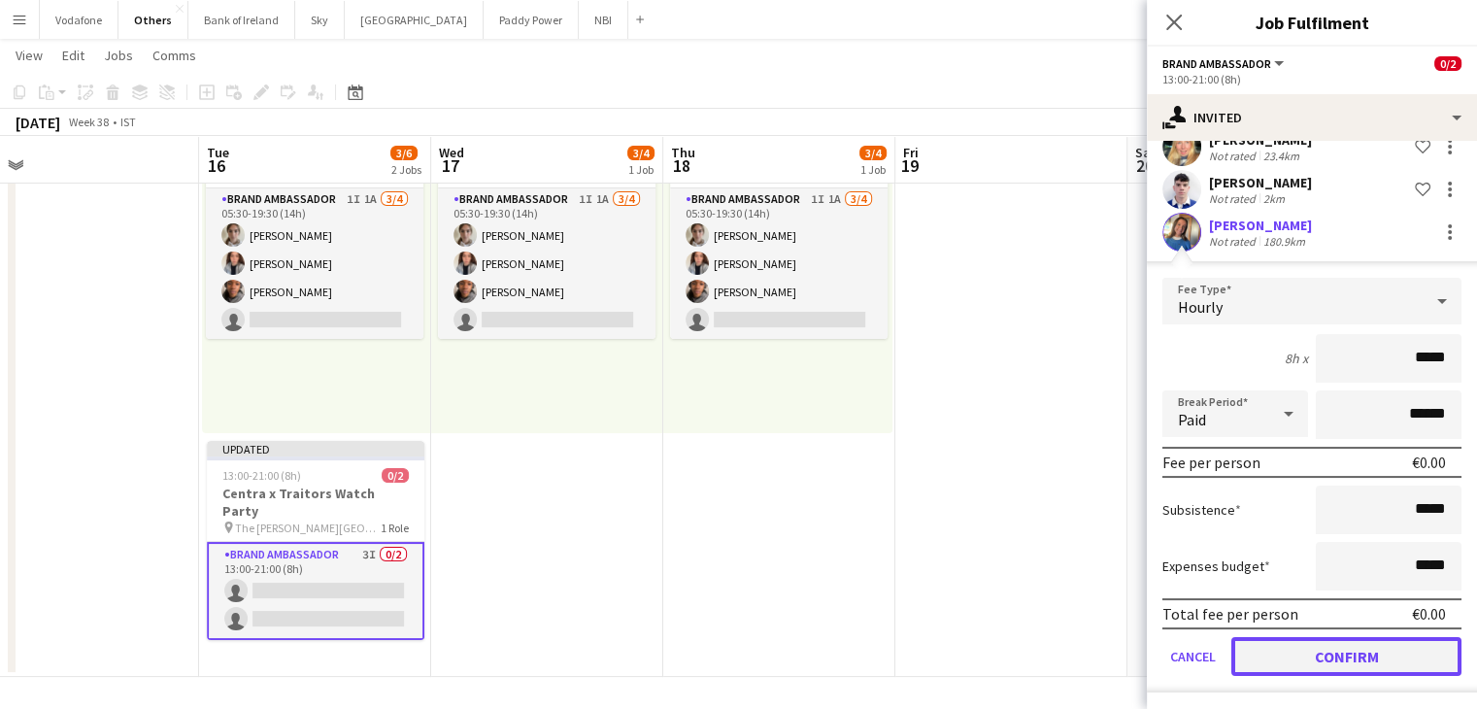
click at [1281, 647] on button "Confirm" at bounding box center [1346, 656] width 230 height 39
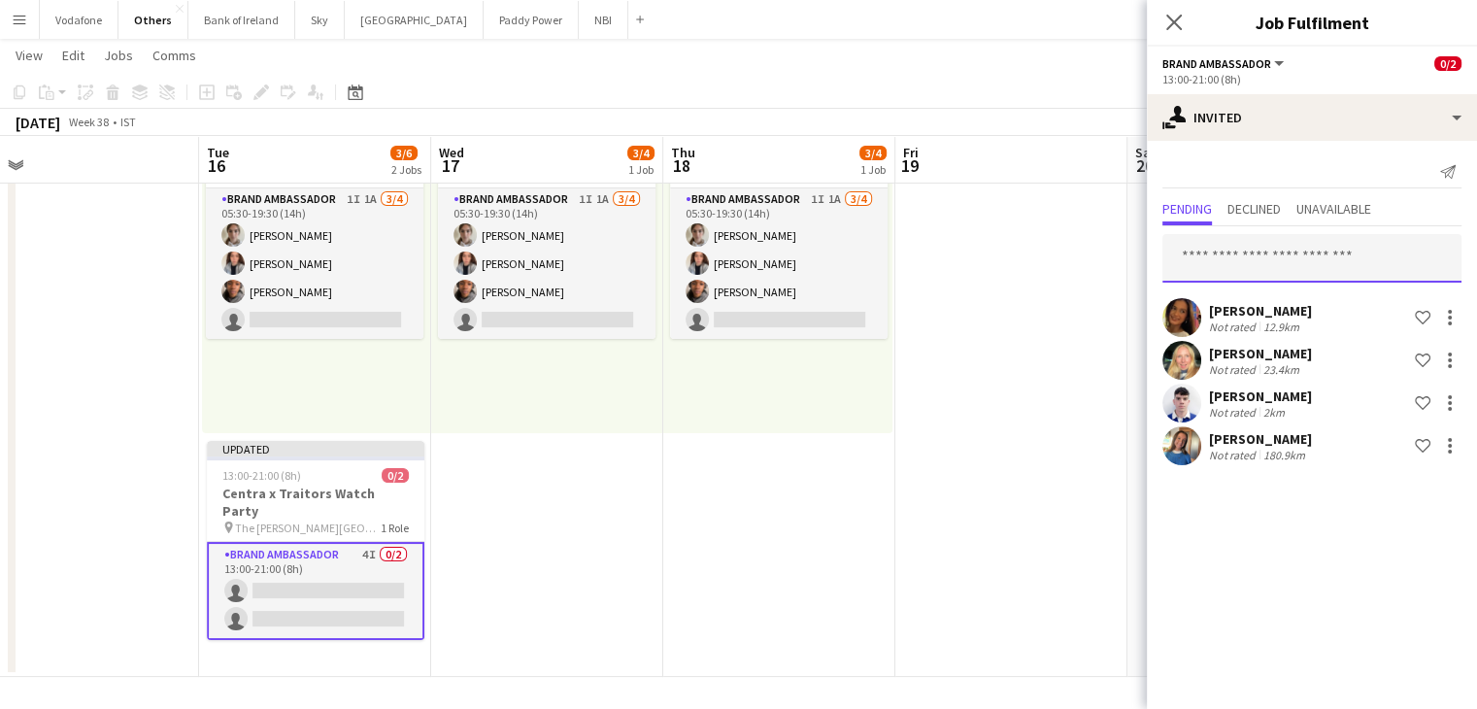
click at [1255, 244] on input "text" at bounding box center [1311, 258] width 299 height 49
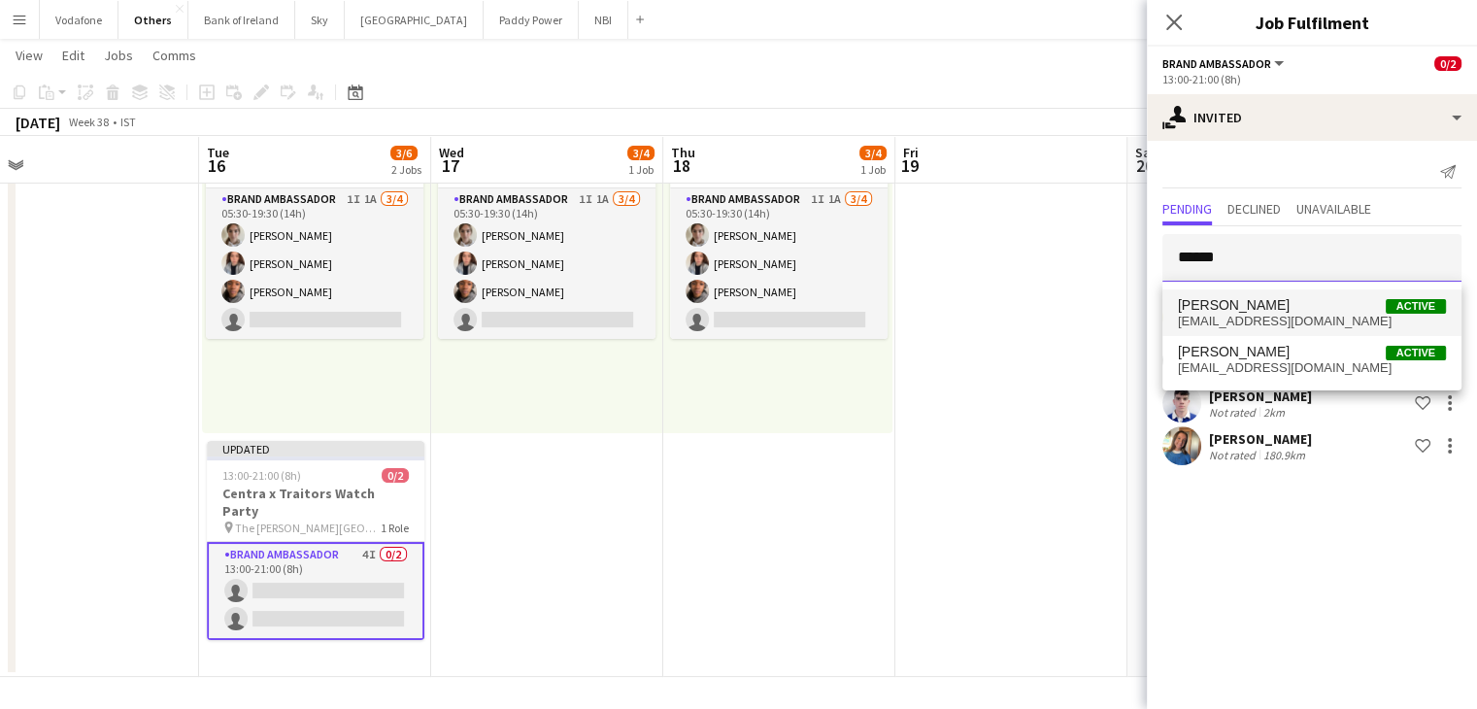
type input "******"
click at [1266, 323] on span "[EMAIL_ADDRESS][DOMAIN_NAME]" at bounding box center [1312, 322] width 268 height 16
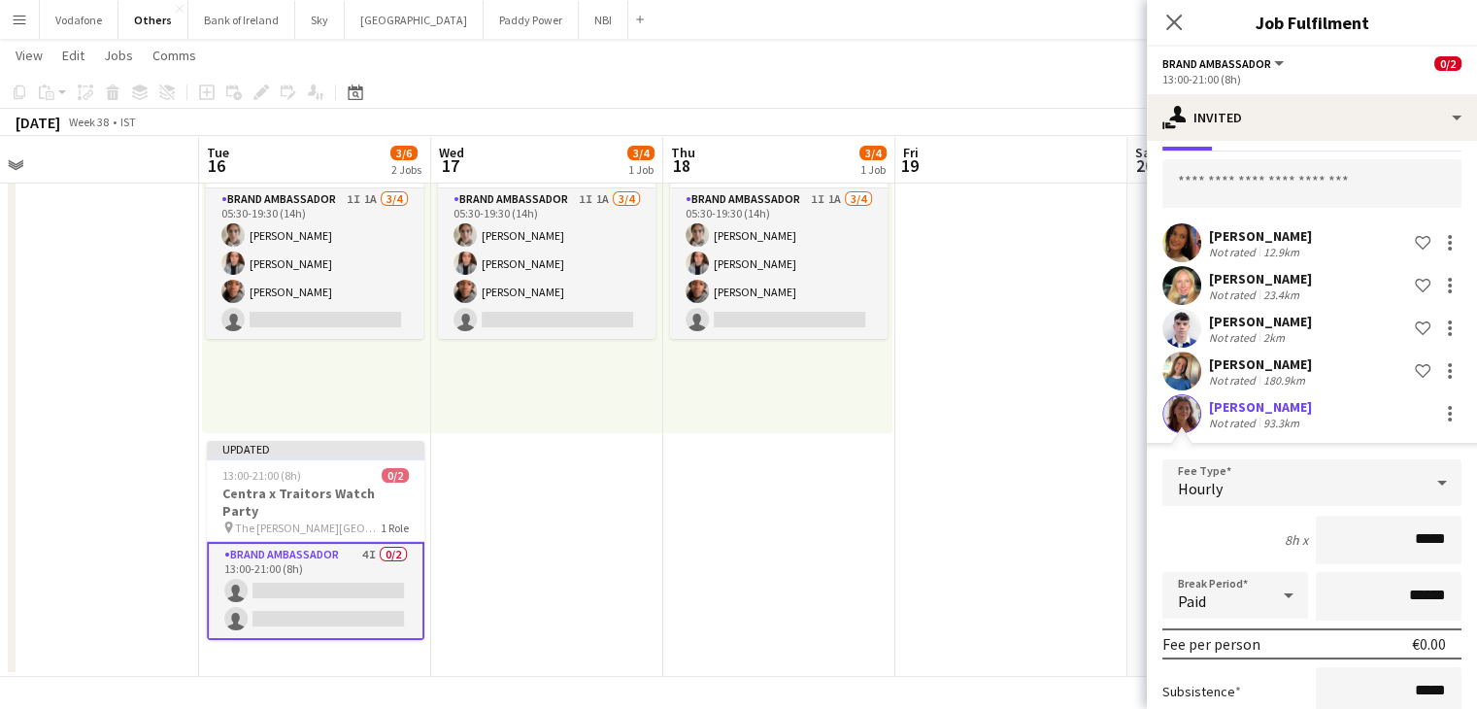
scroll to position [256, 0]
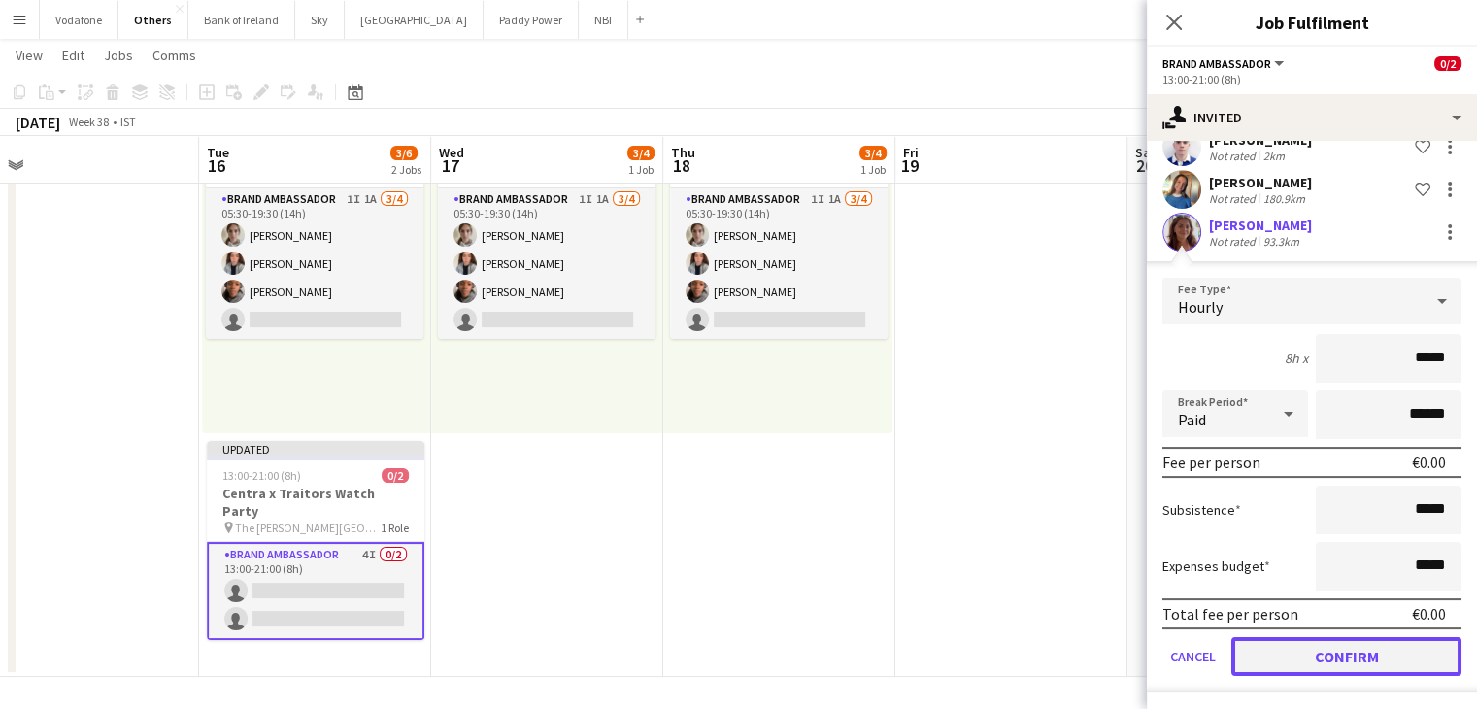
click at [1325, 661] on button "Confirm" at bounding box center [1346, 656] width 230 height 39
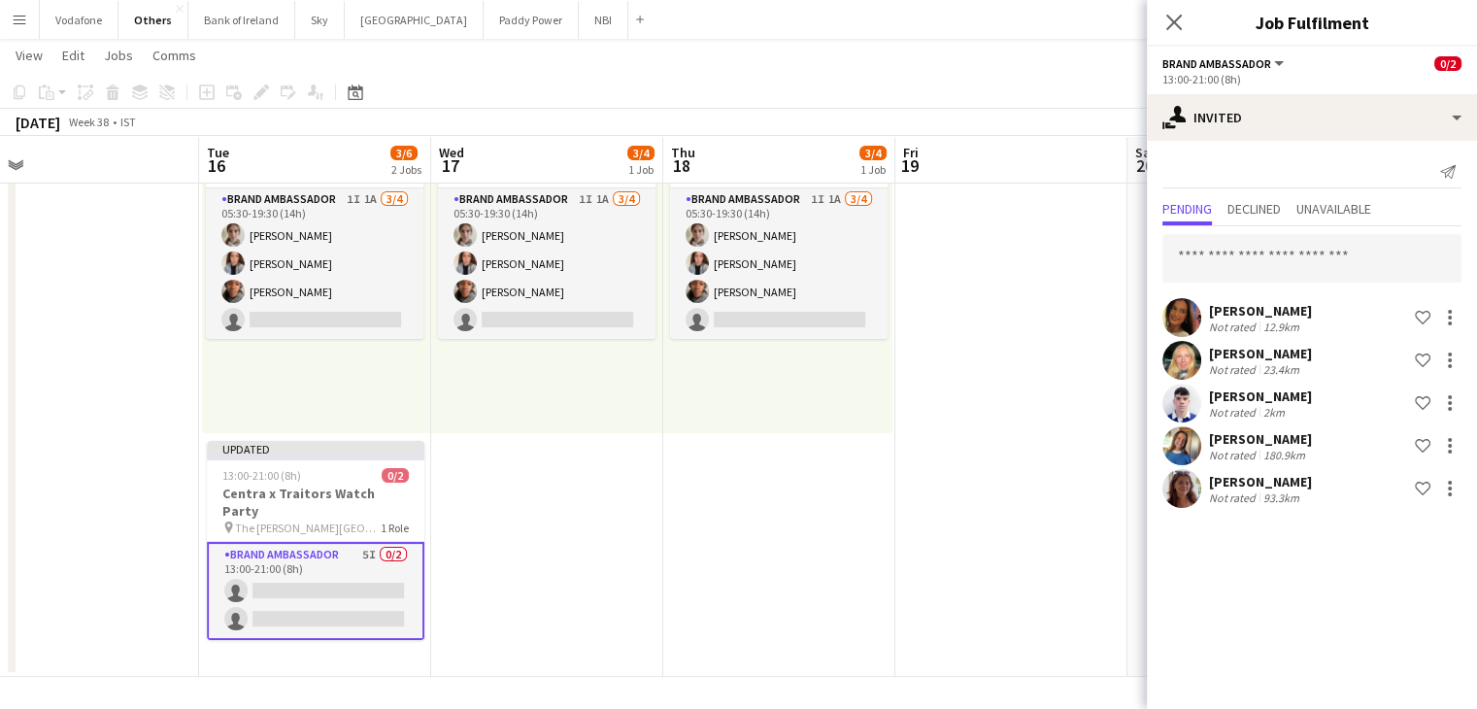
scroll to position [0, 0]
click at [1069, 610] on app-date-cell at bounding box center [1011, 379] width 232 height 595
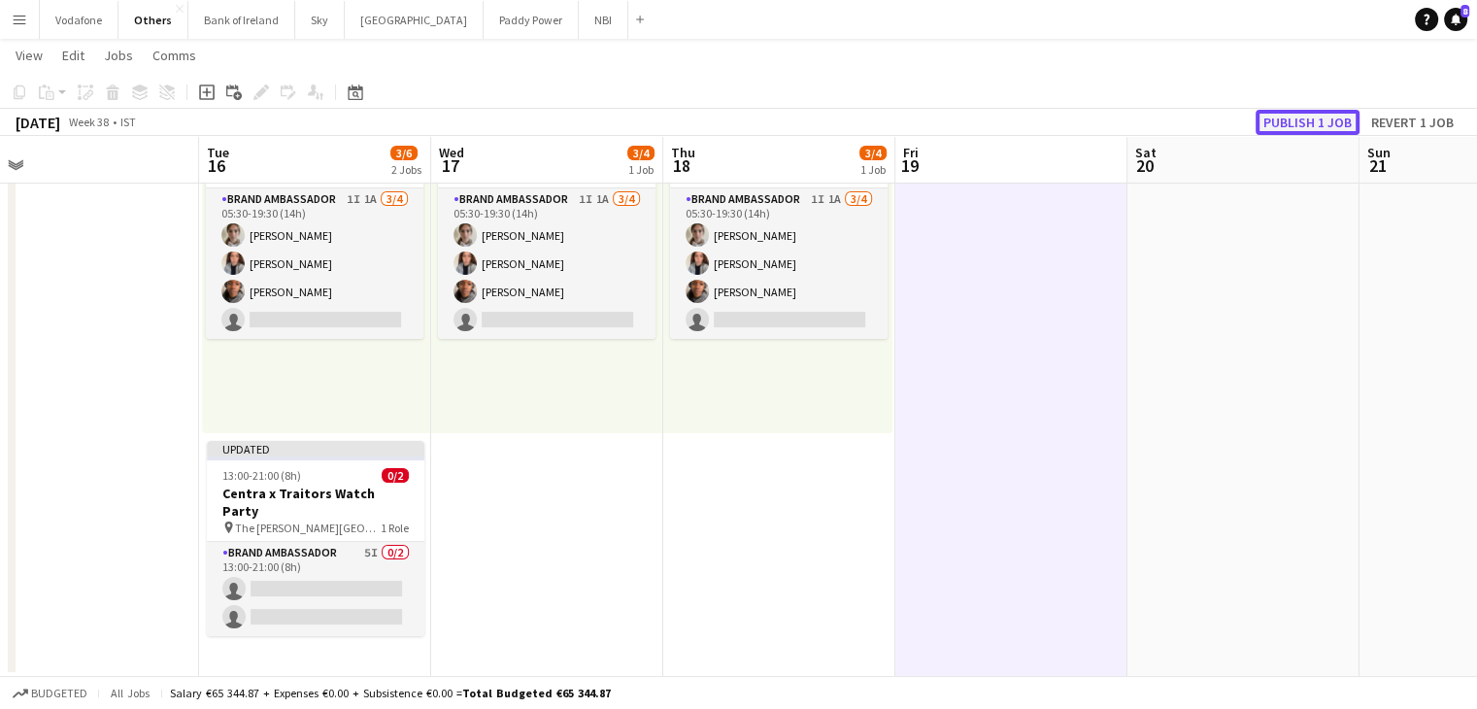
click at [1300, 111] on button "Publish 1 job" at bounding box center [1308, 122] width 104 height 25
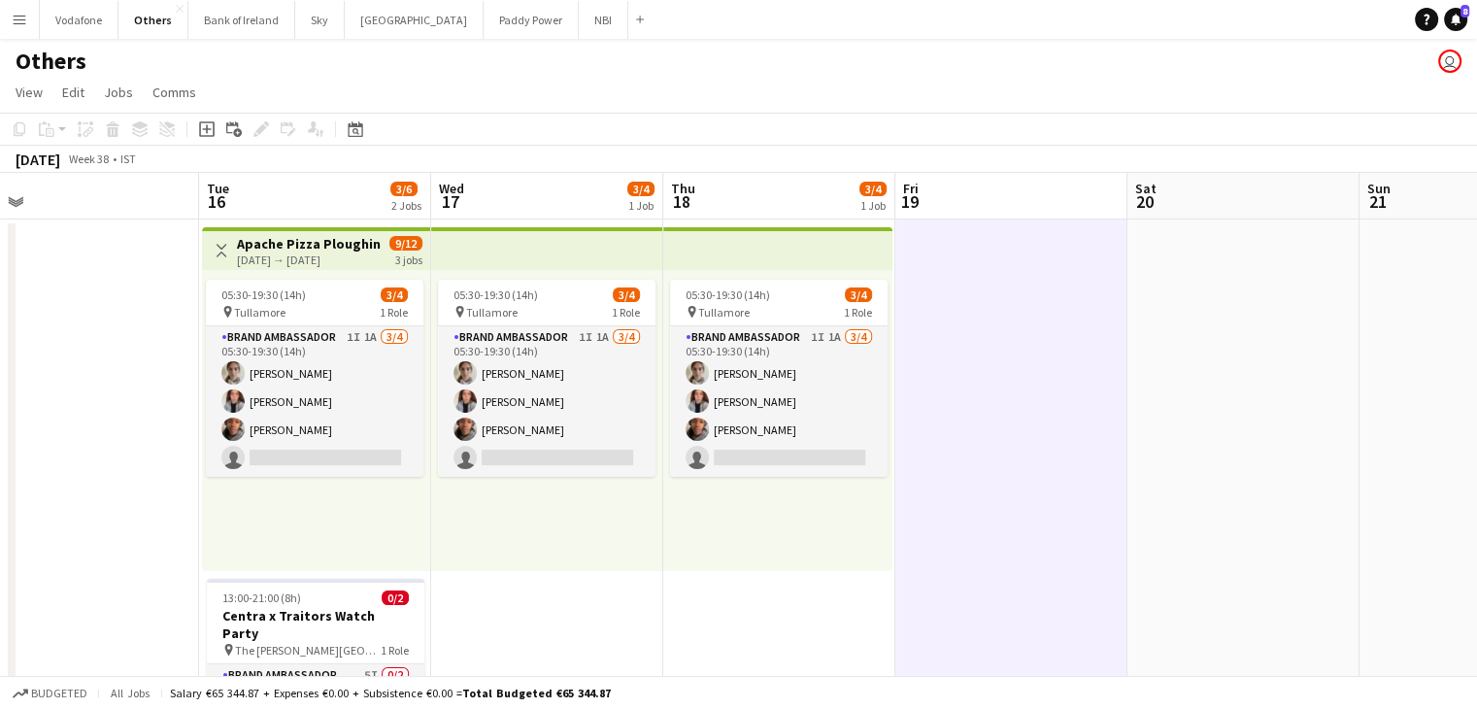
scroll to position [136, 0]
